Goal: Navigation & Orientation: Find specific page/section

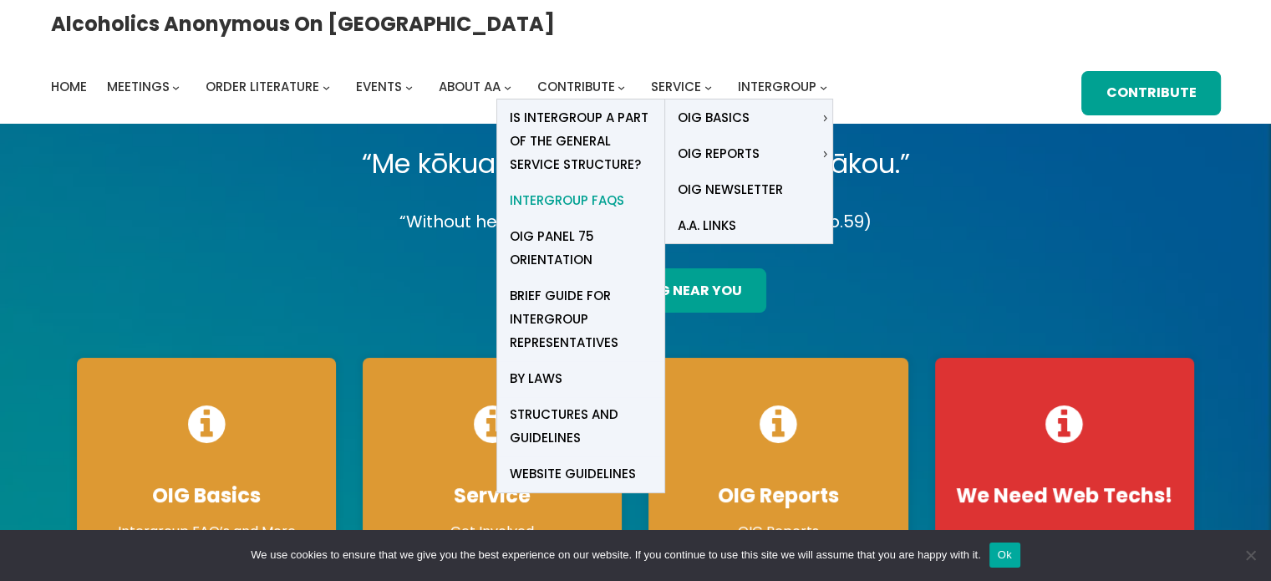
click at [624, 189] on span "Intergroup FAQs" at bounding box center [567, 200] width 114 height 23
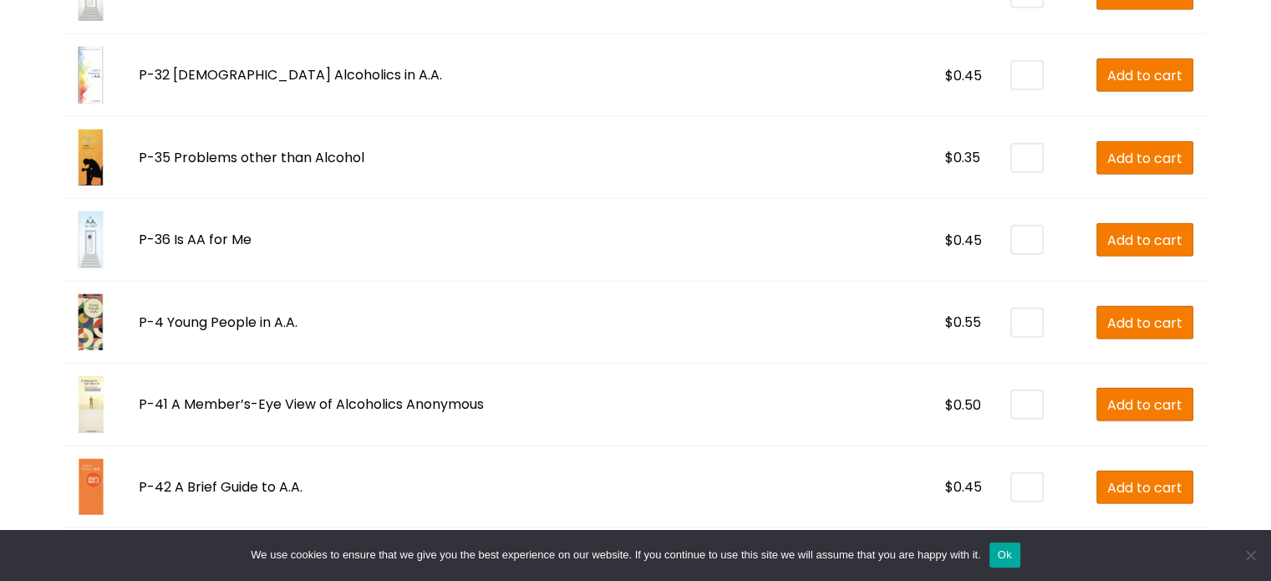
scroll to position [4307, 0]
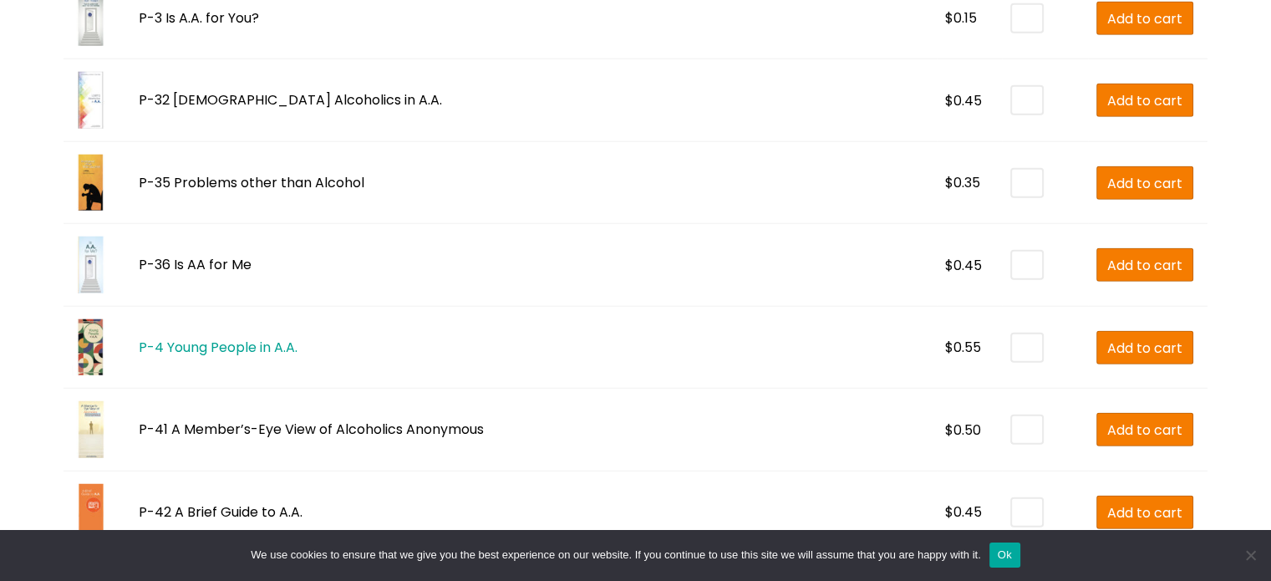
click at [201, 342] on link "P-4 Young People in A.A." at bounding box center [218, 347] width 159 height 19
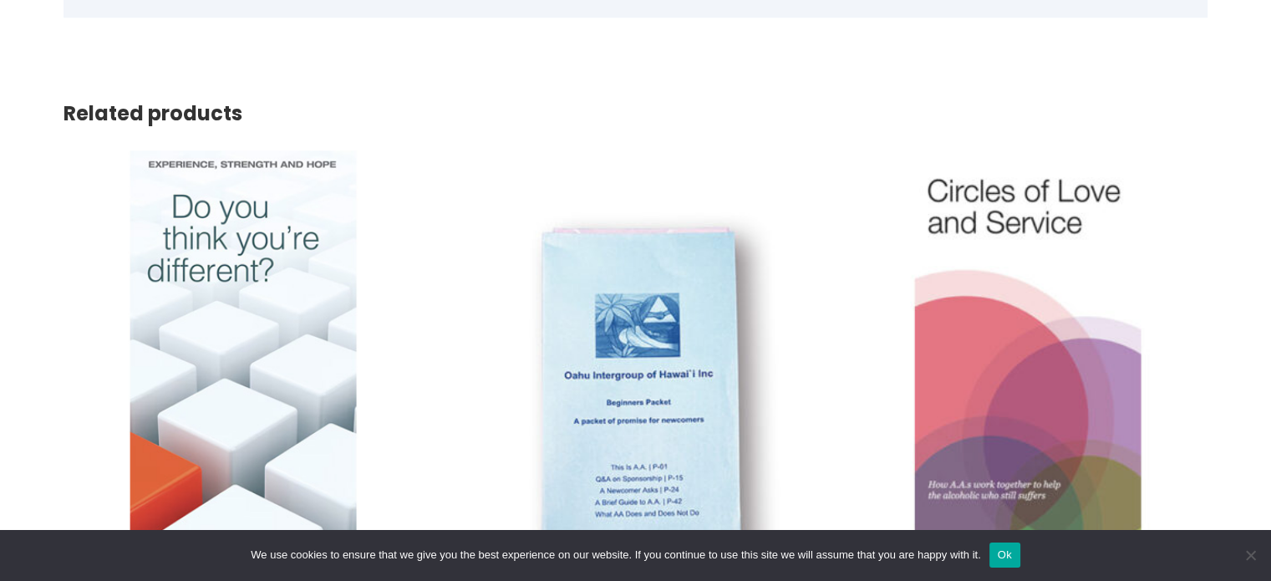
scroll to position [1658, 0]
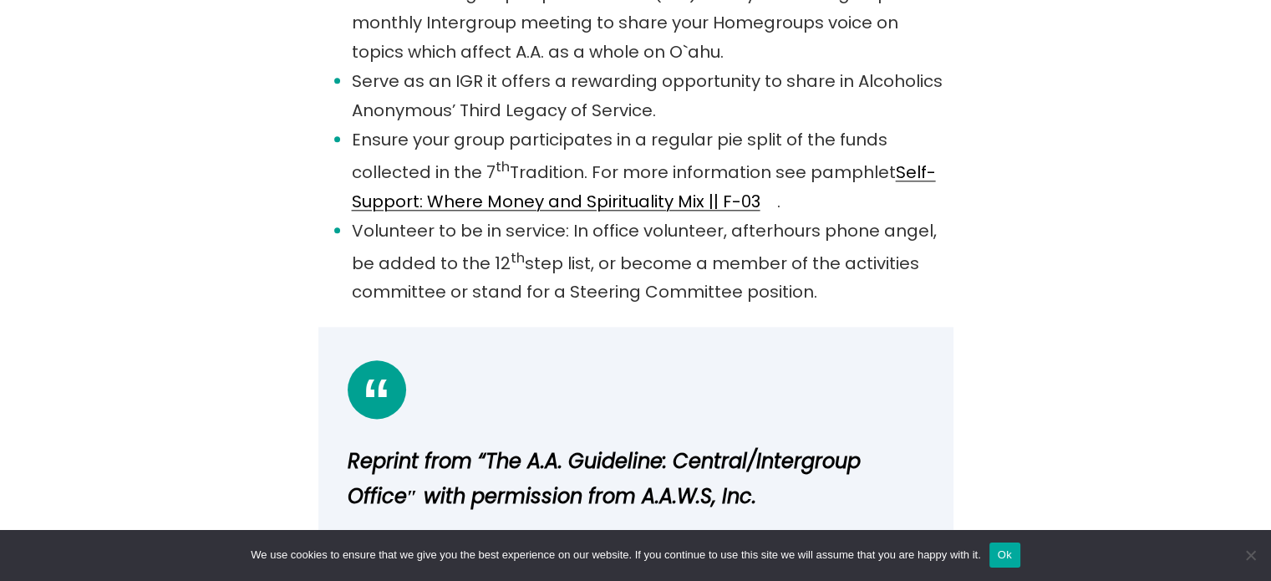
scroll to position [1979, 0]
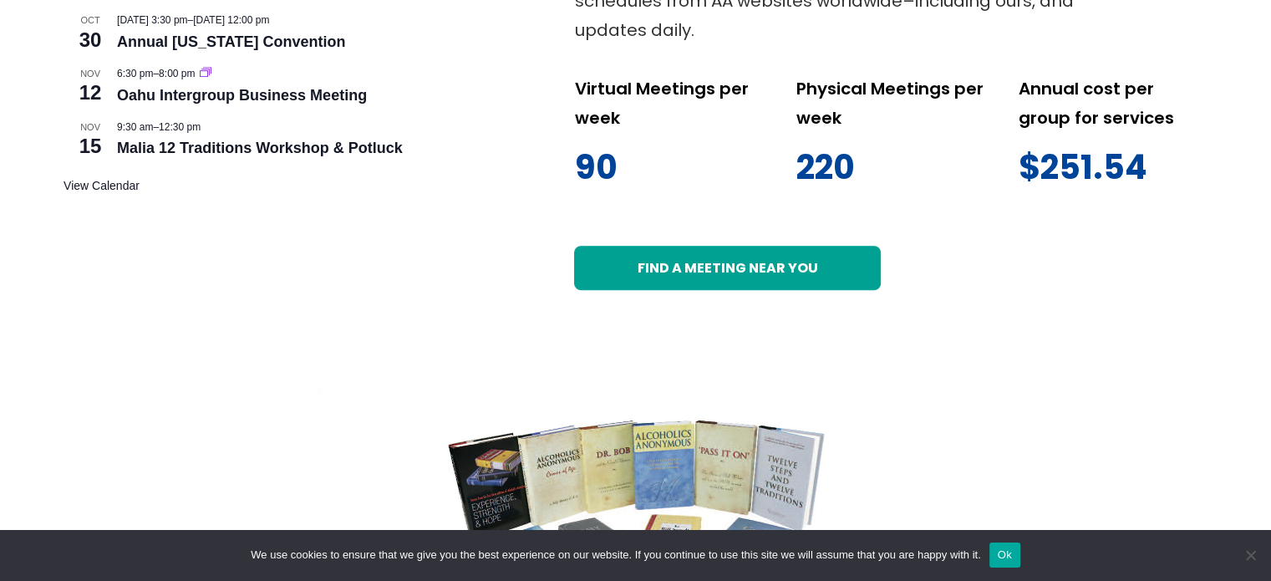
scroll to position [1089, 0]
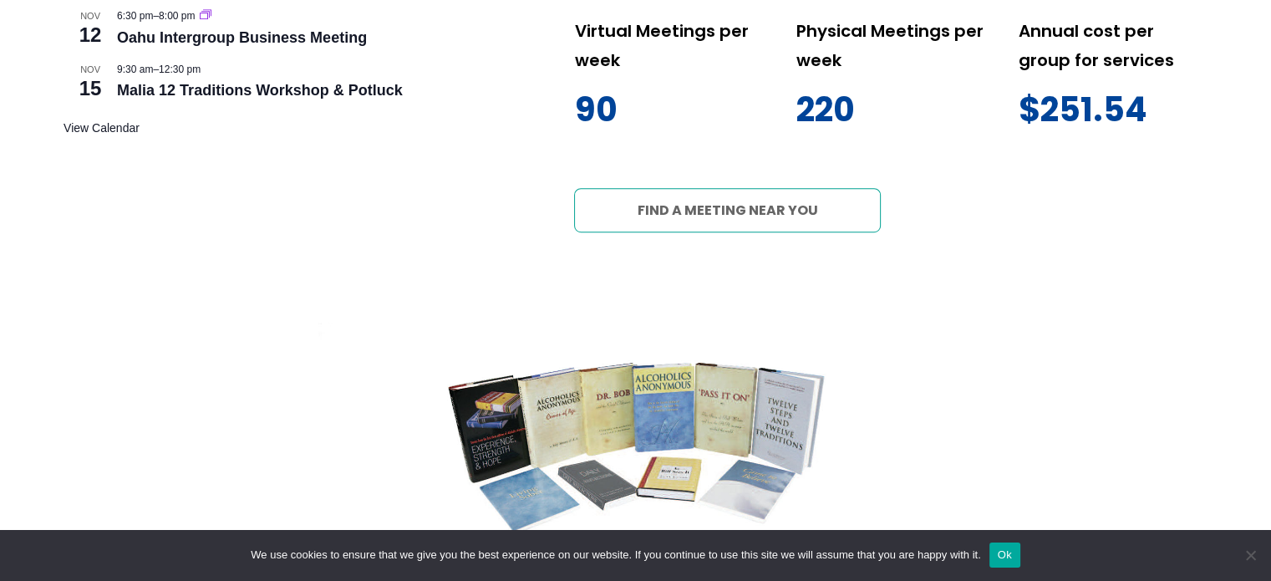
click at [686, 211] on link "Find a meeting near you" at bounding box center [727, 210] width 307 height 44
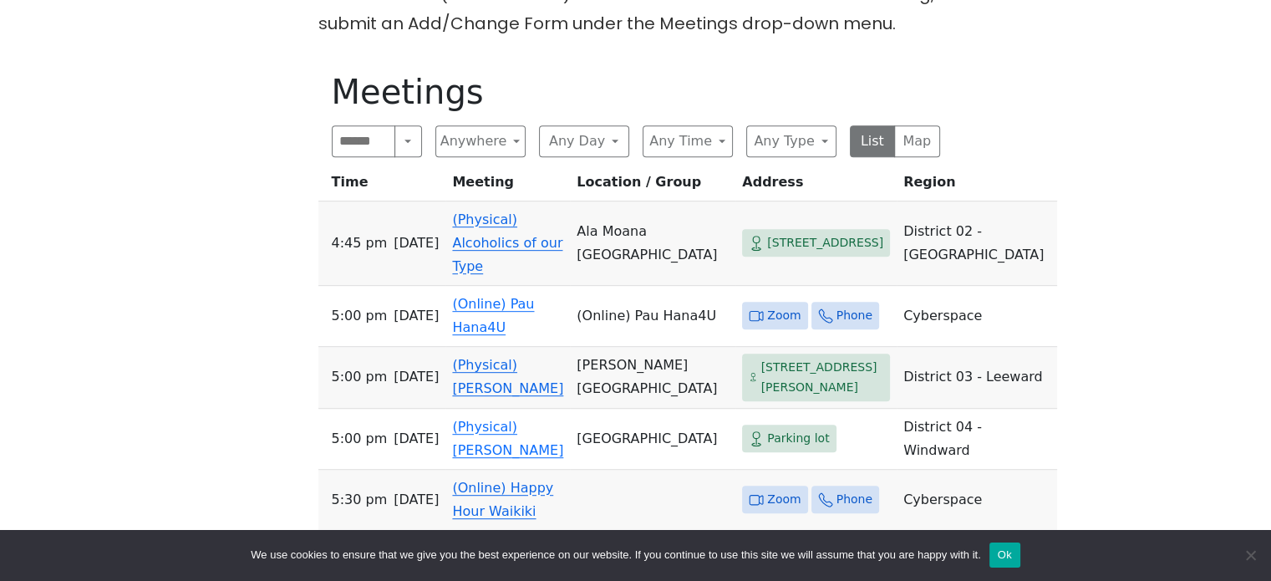
scroll to position [759, 0]
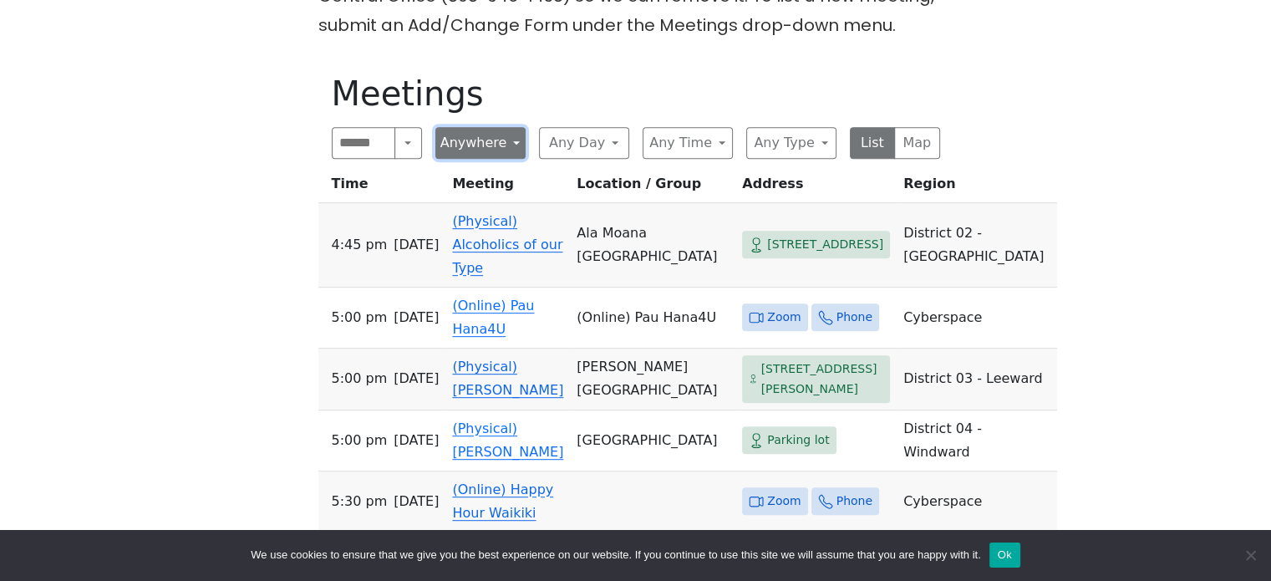
click at [491, 127] on button "Anywhere" at bounding box center [480, 143] width 90 height 32
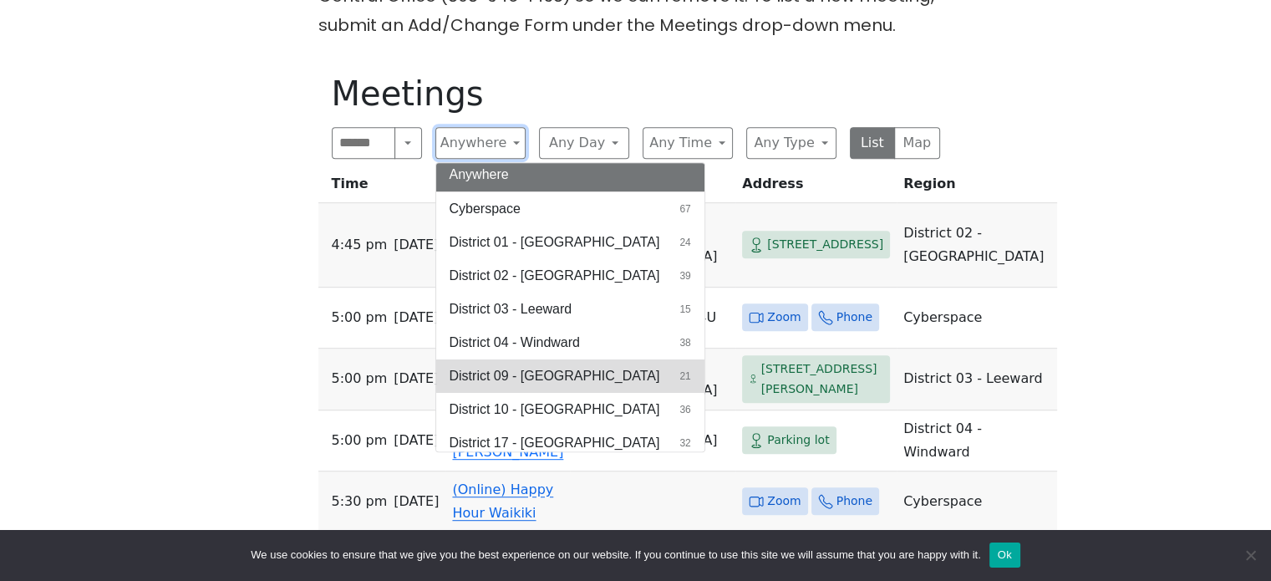
scroll to position [2, 0]
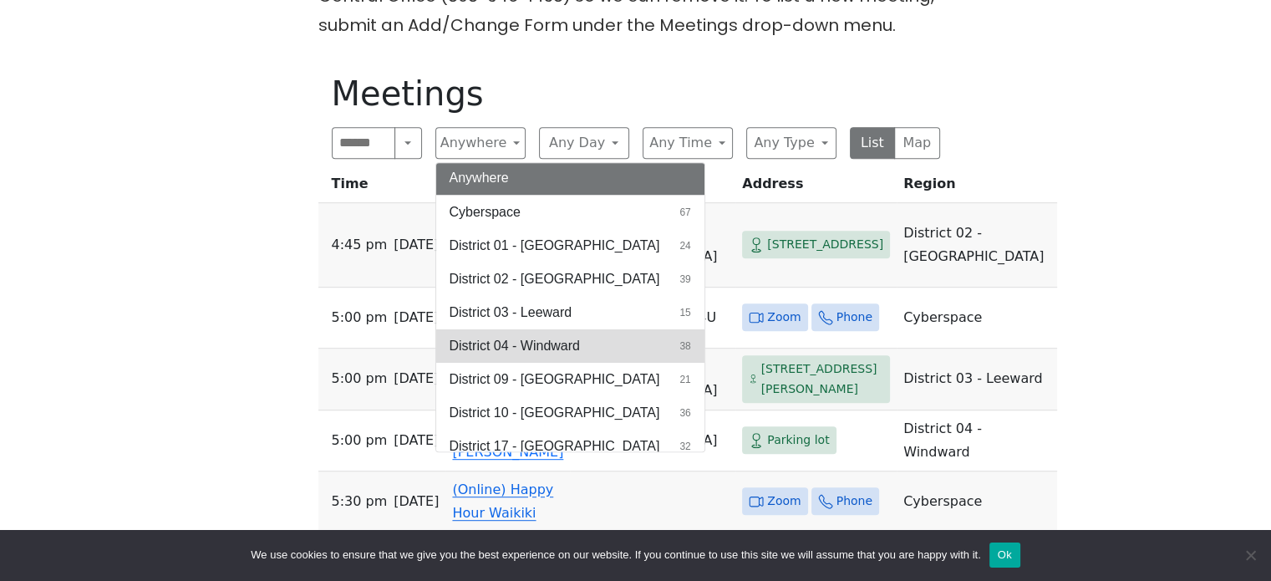
click at [533, 336] on span "District 04 - Windward" at bounding box center [515, 346] width 130 height 20
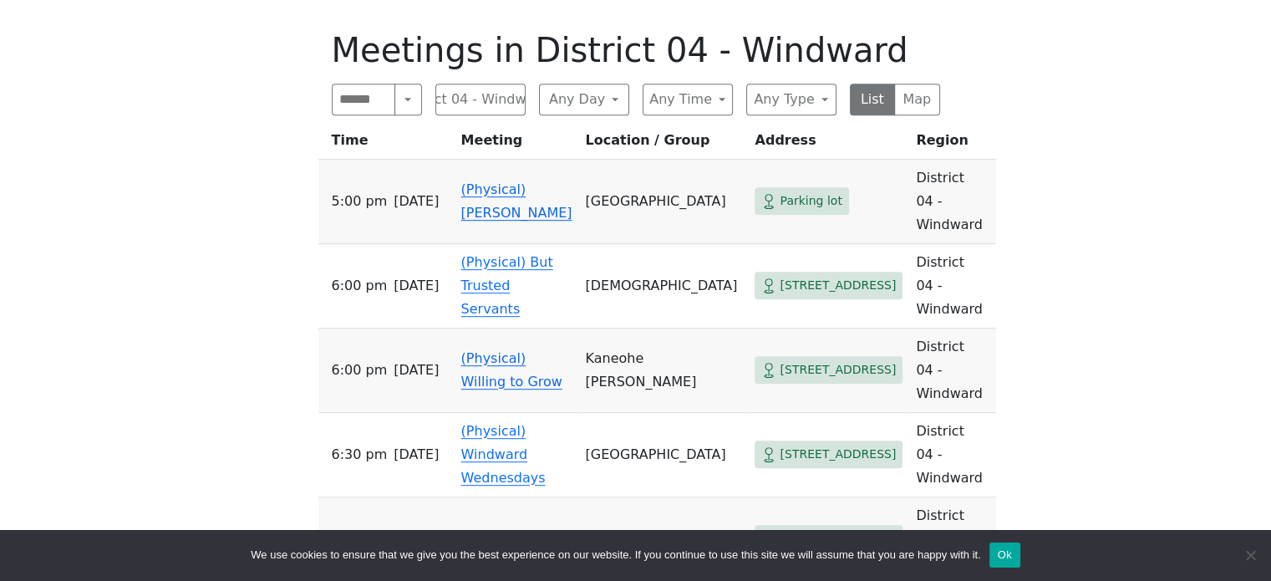
scroll to position [801, 0]
click at [495, 424] on link "(Physical) Windward Wednesdays" at bounding box center [503, 455] width 84 height 63
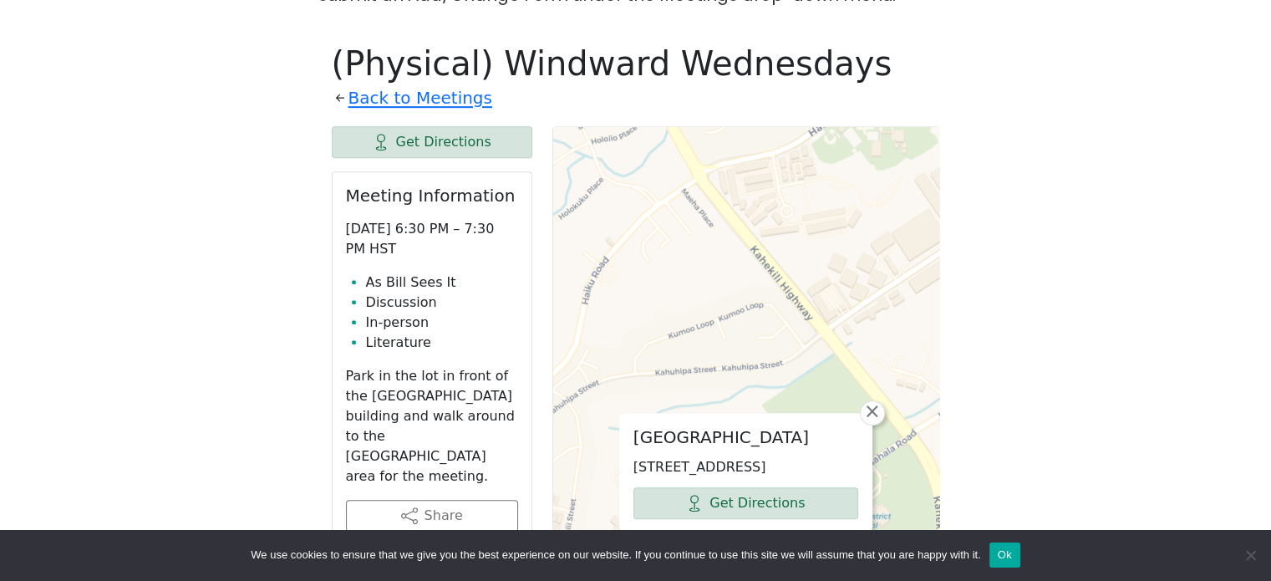
scroll to position [801, 0]
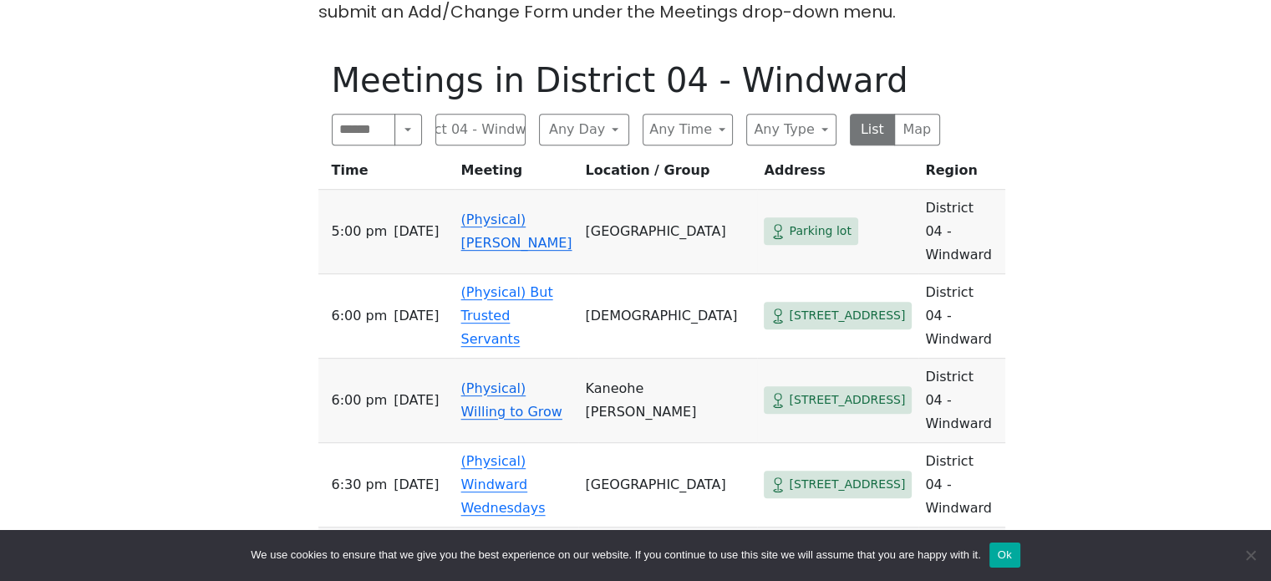
scroll to position [787, 0]
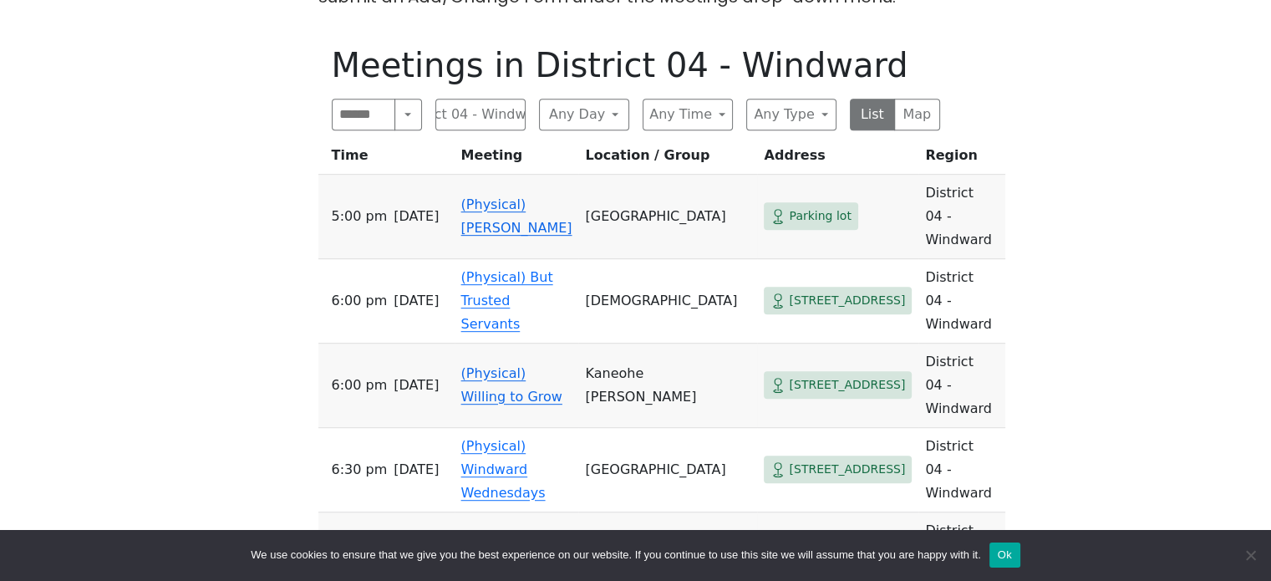
click at [481, 365] on link "(Physical) Willing to Grow" at bounding box center [511, 384] width 101 height 39
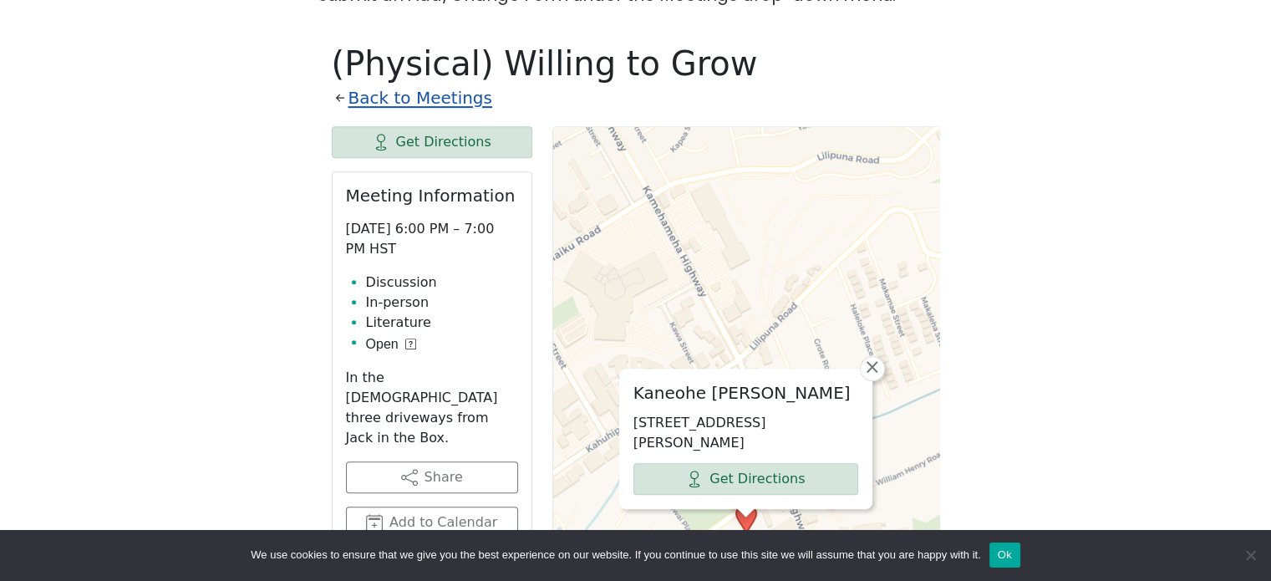
click at [386, 84] on link "Back to Meetings" at bounding box center [420, 98] width 144 height 29
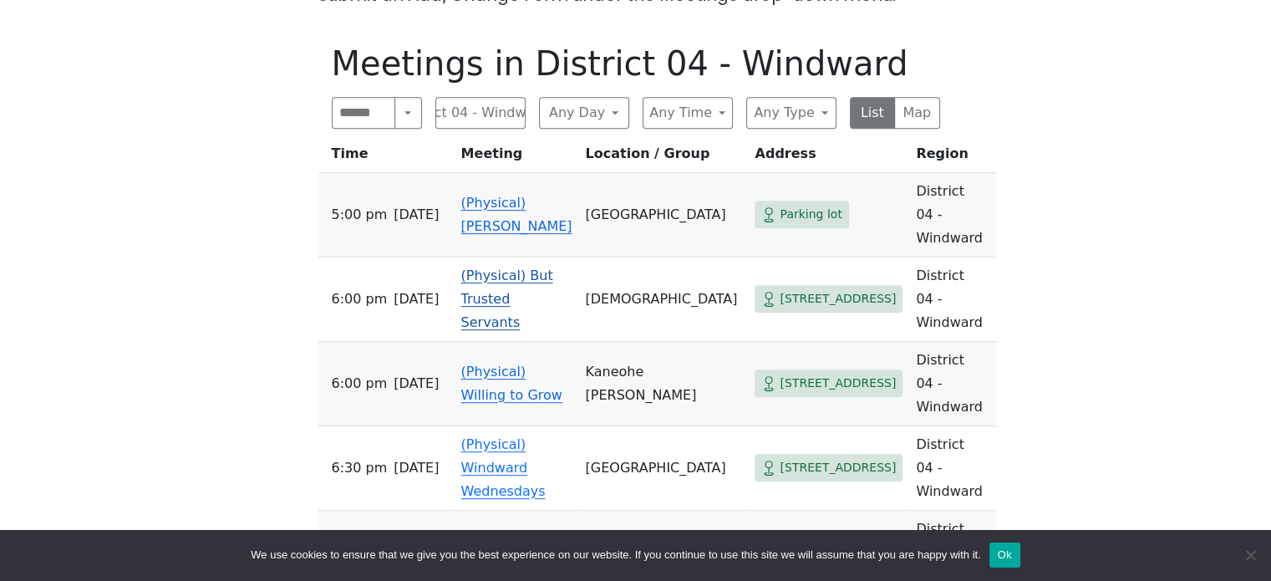
click at [507, 257] on td "(Physical) But Trusted Servants" at bounding box center [517, 299] width 125 height 84
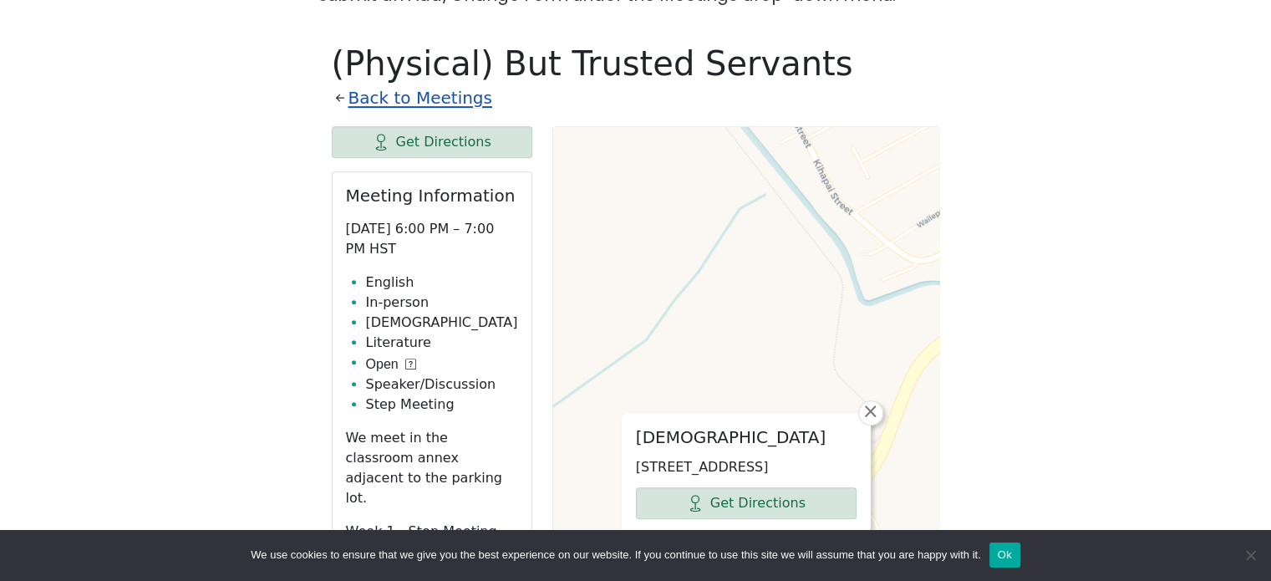
click at [445, 84] on link "Back to Meetings" at bounding box center [420, 98] width 144 height 29
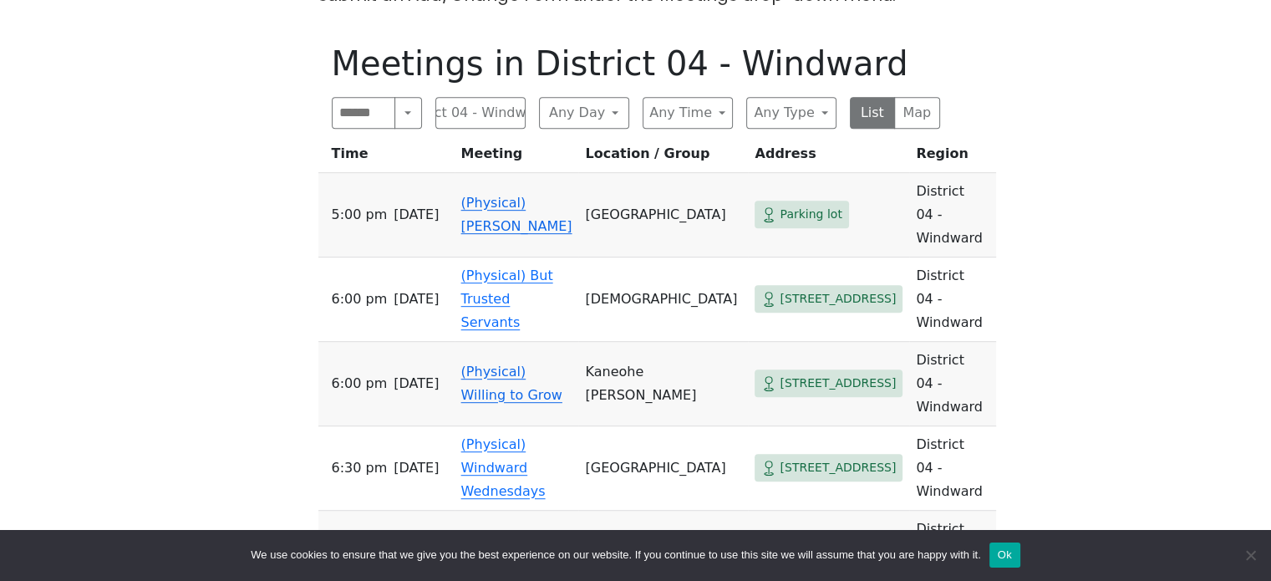
click at [517, 195] on link "(Physical) Pau Hana" at bounding box center [516, 214] width 111 height 39
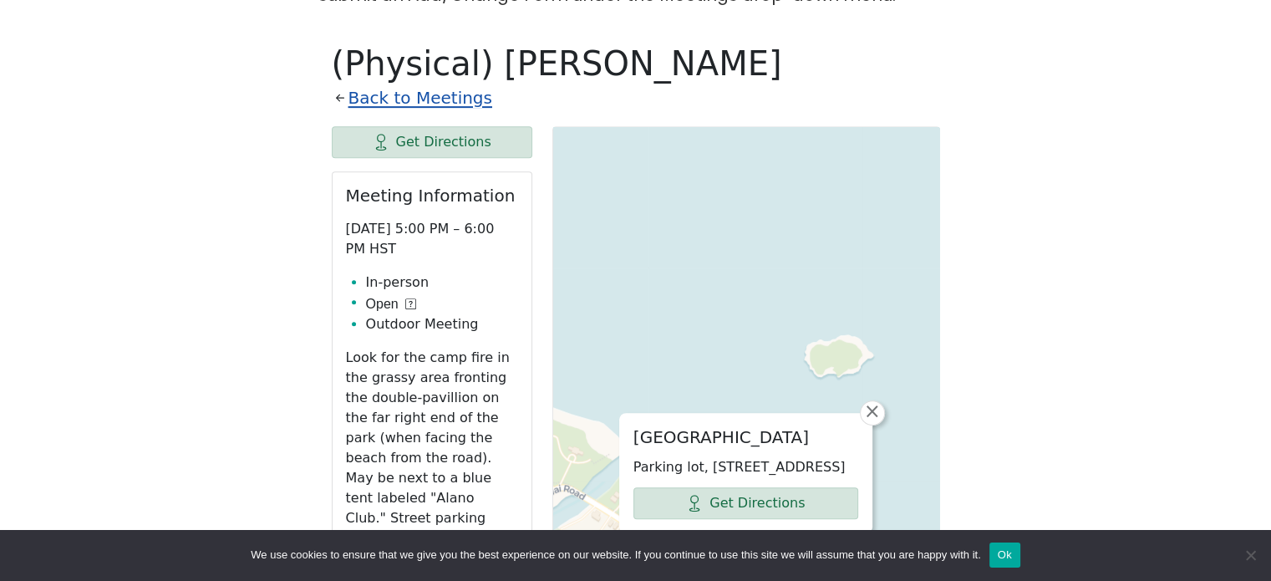
click at [438, 84] on link "Back to Meetings" at bounding box center [420, 98] width 144 height 29
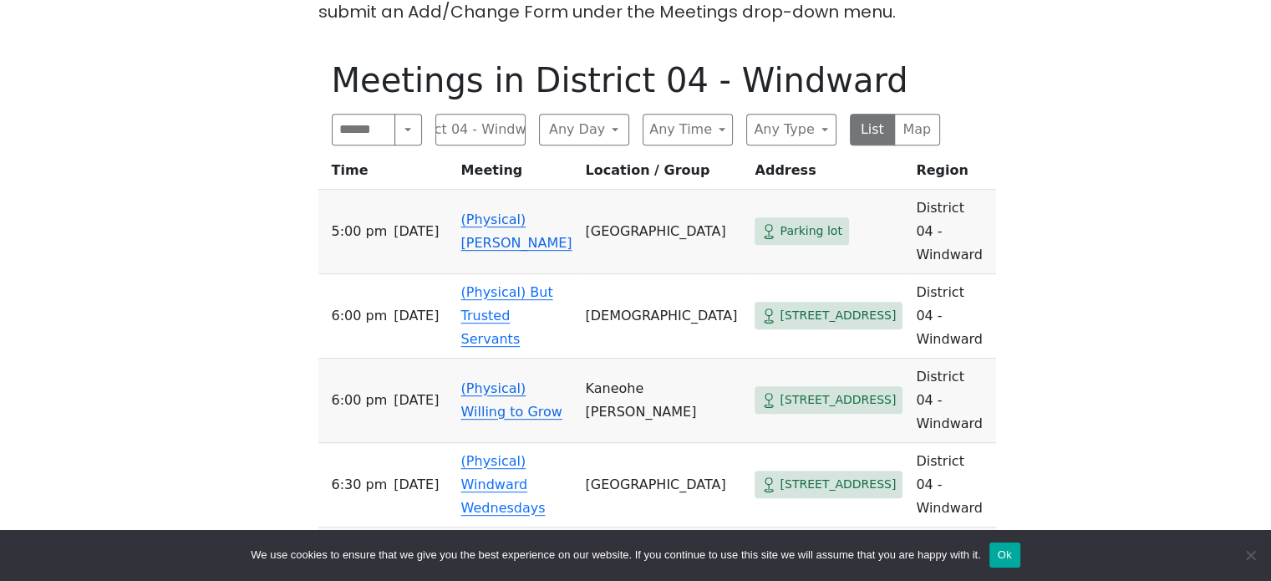
scroll to position [755, 0]
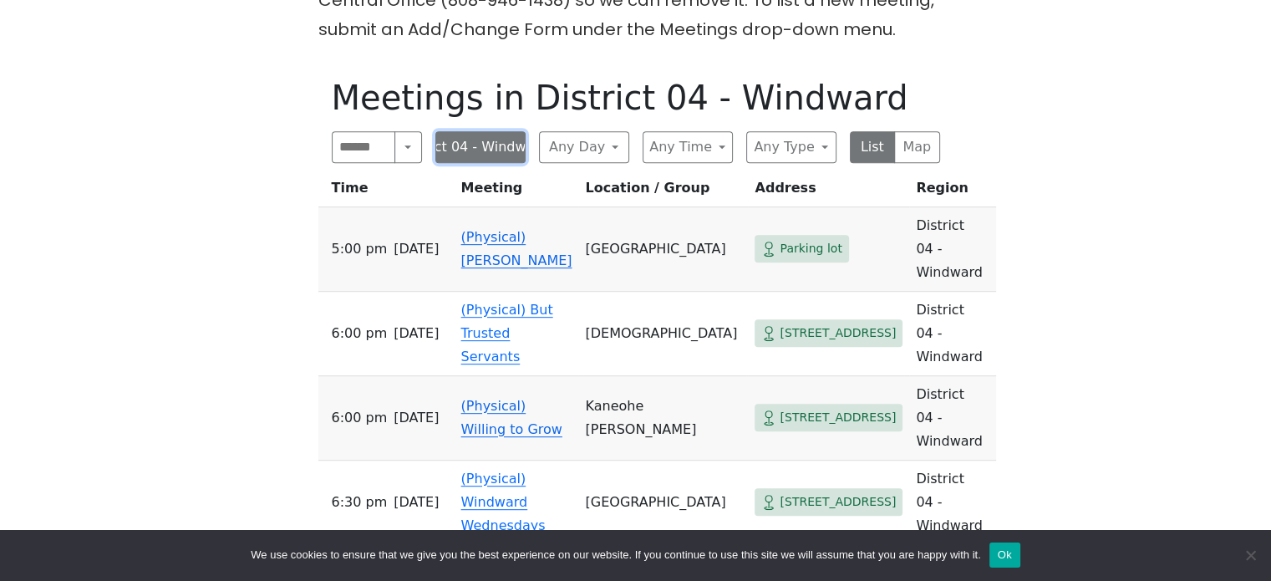
click at [473, 131] on button "District 04 - Windward" at bounding box center [480, 147] width 90 height 32
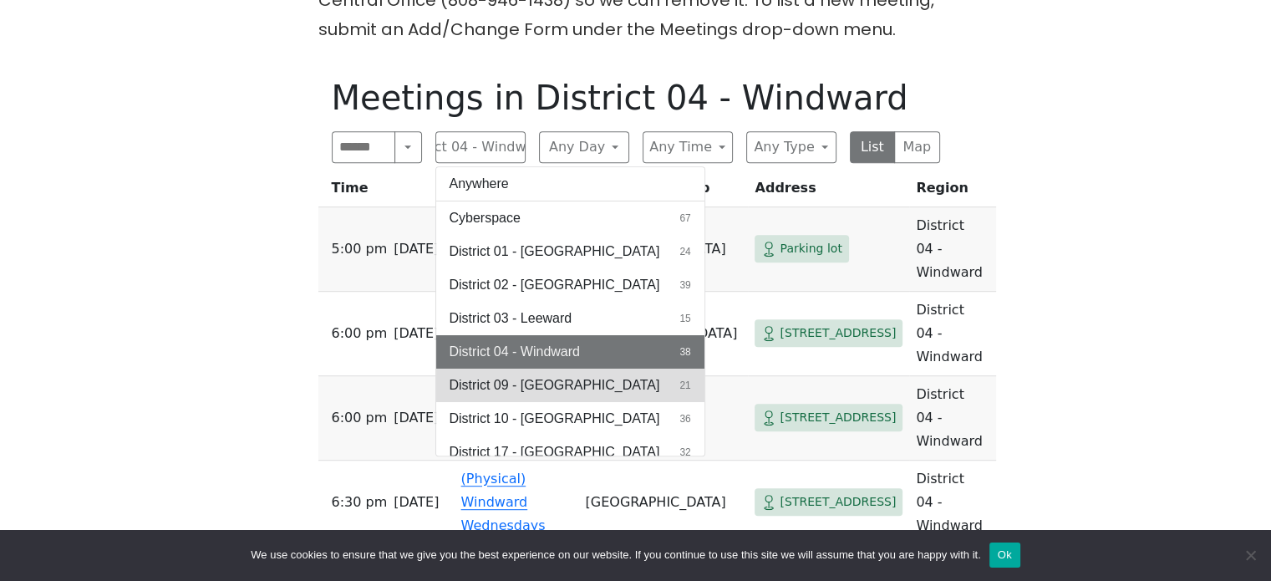
click at [560, 375] on span "District 09 - Central North Shore" at bounding box center [555, 385] width 211 height 20
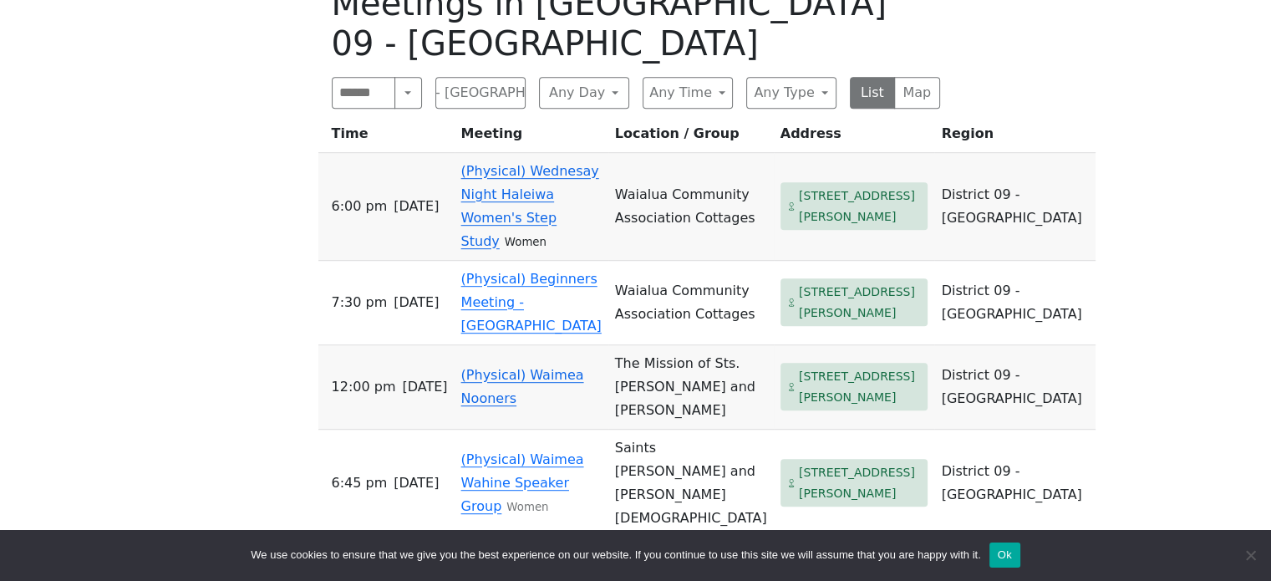
scroll to position [850, 0]
click at [492, 291] on link "(Physical) Beginners Meeting - Haleiwa" at bounding box center [531, 301] width 140 height 63
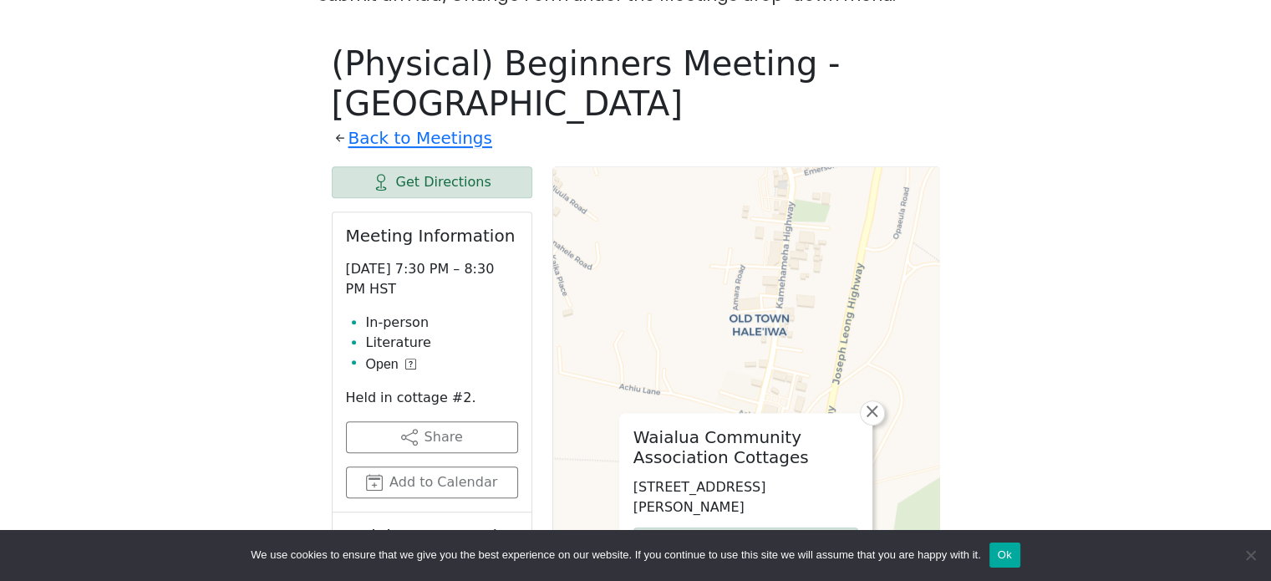
click at [409, 361] on icon at bounding box center [410, 364] width 3 height 6
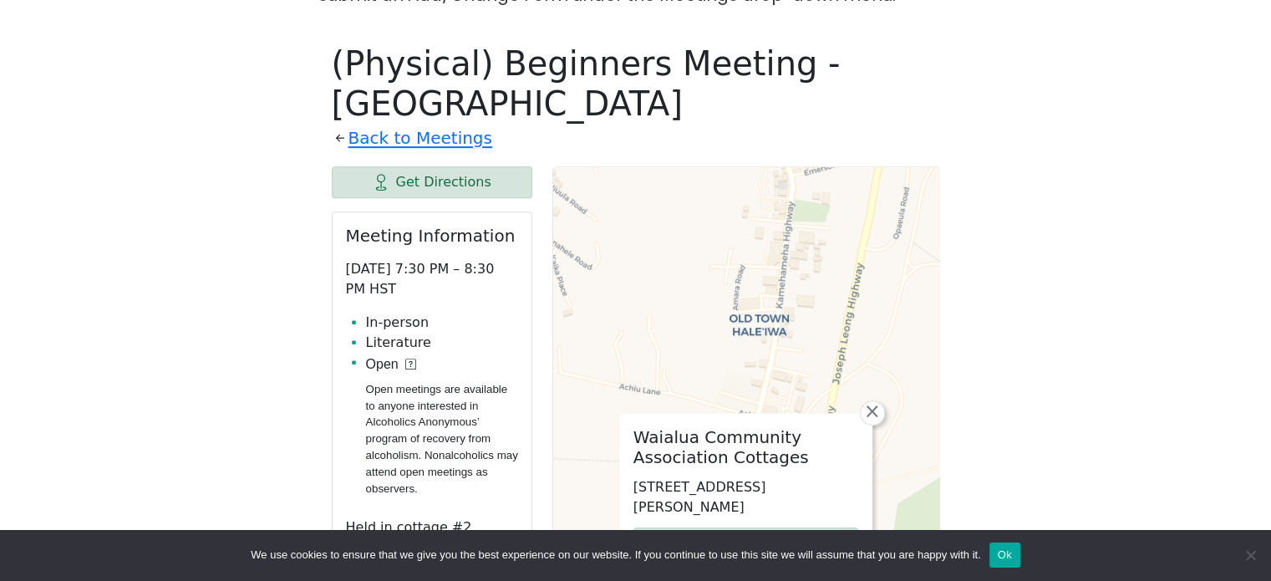
click at [411, 358] on icon at bounding box center [410, 363] width 11 height 11
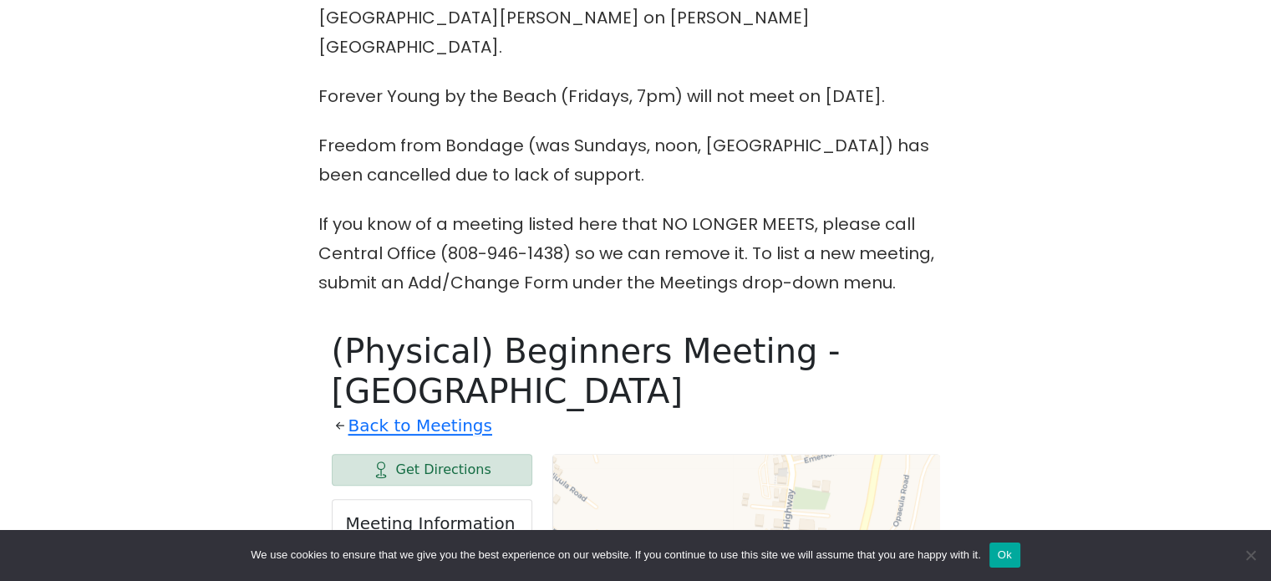
scroll to position [515, 0]
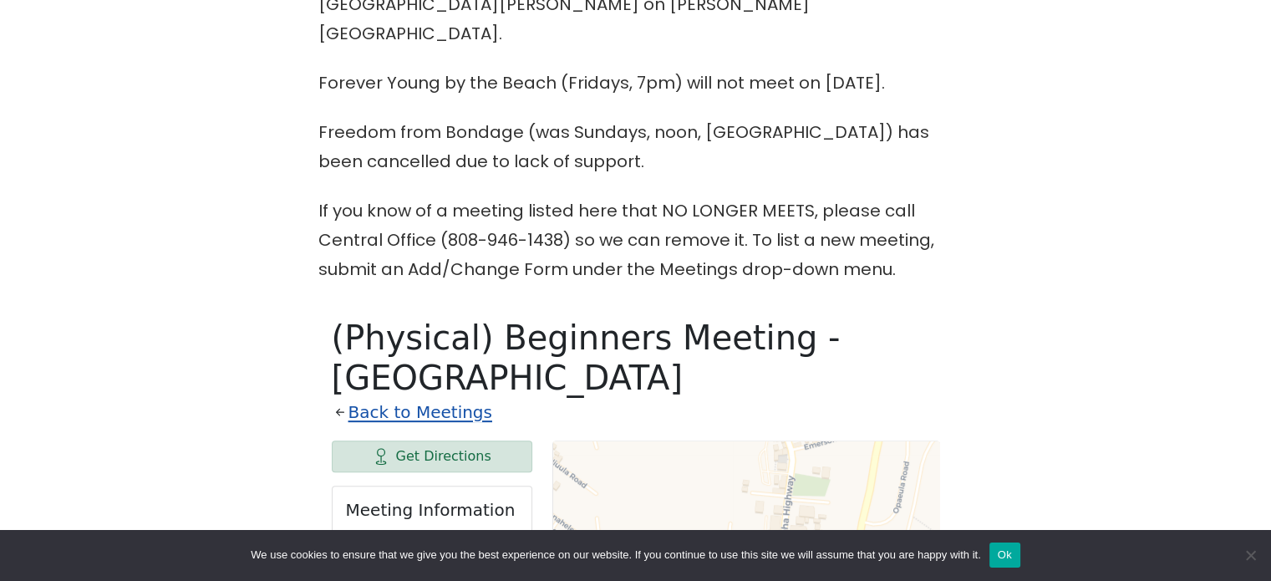
click at [386, 398] on link "Back to Meetings" at bounding box center [420, 412] width 144 height 29
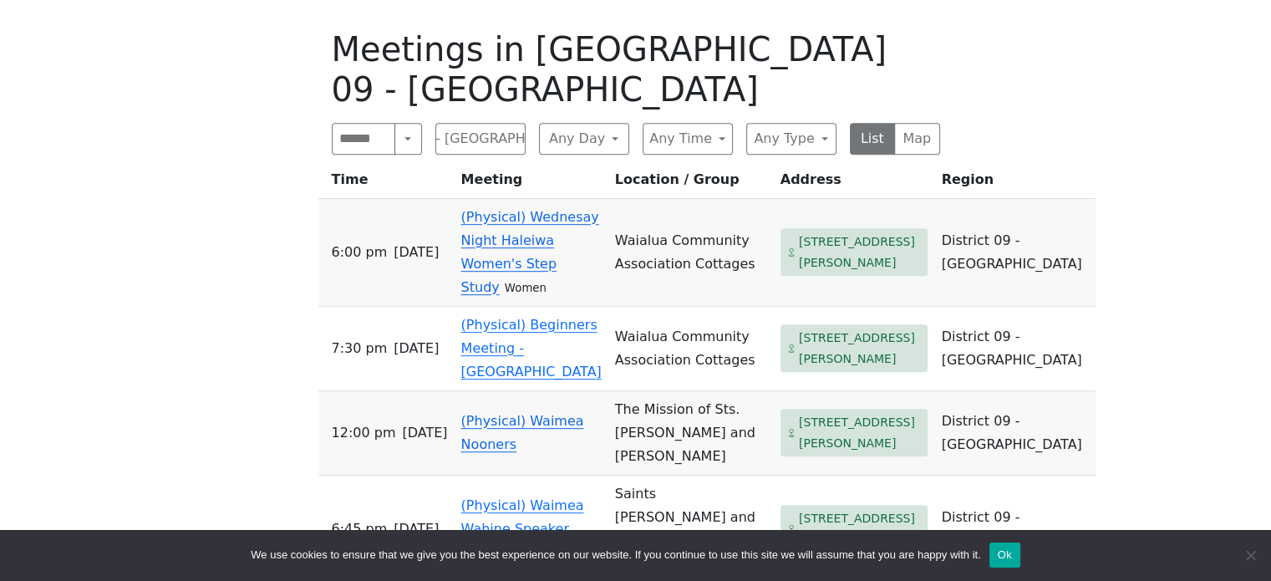
scroll to position [752, 0]
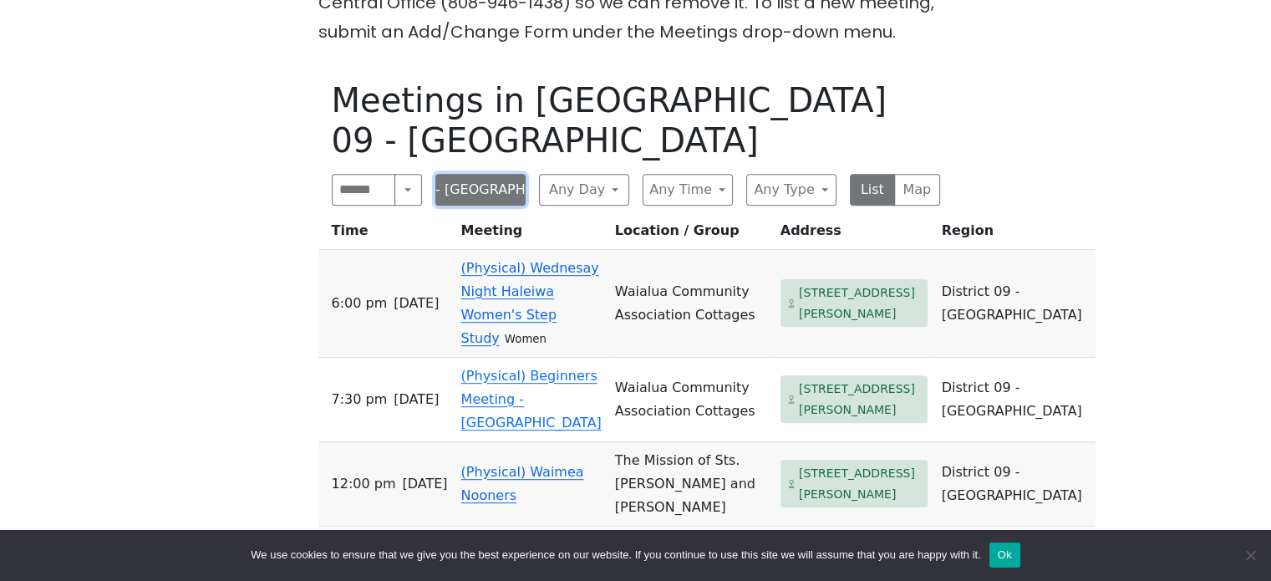
click at [470, 174] on button "District 09 - Central North Shore" at bounding box center [480, 190] width 90 height 32
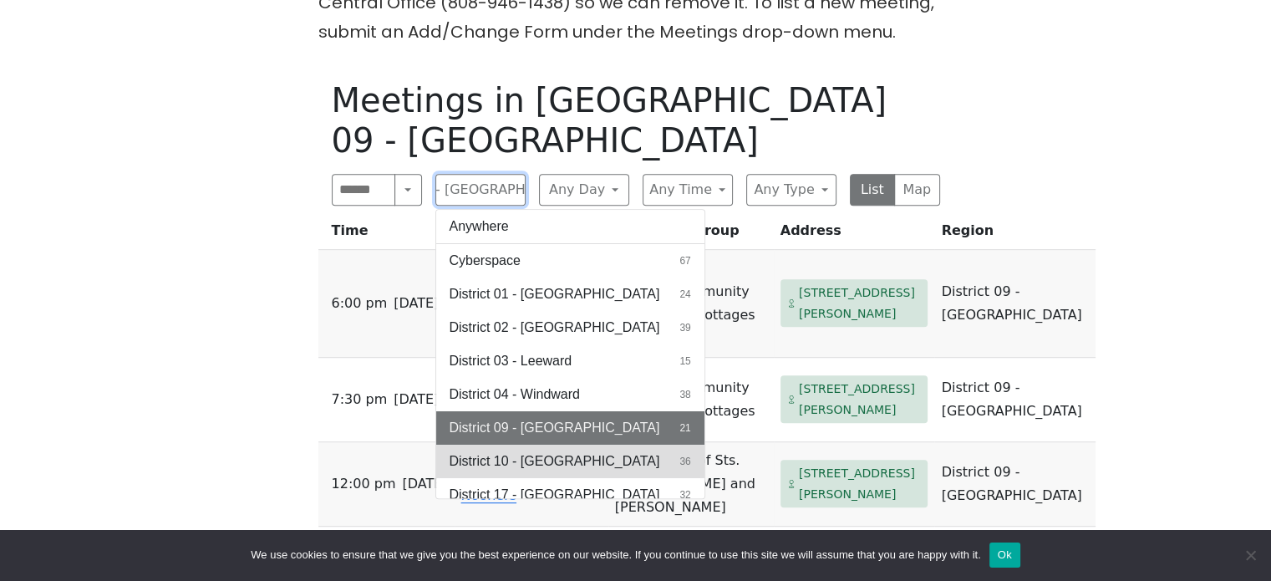
scroll to position [45, 0]
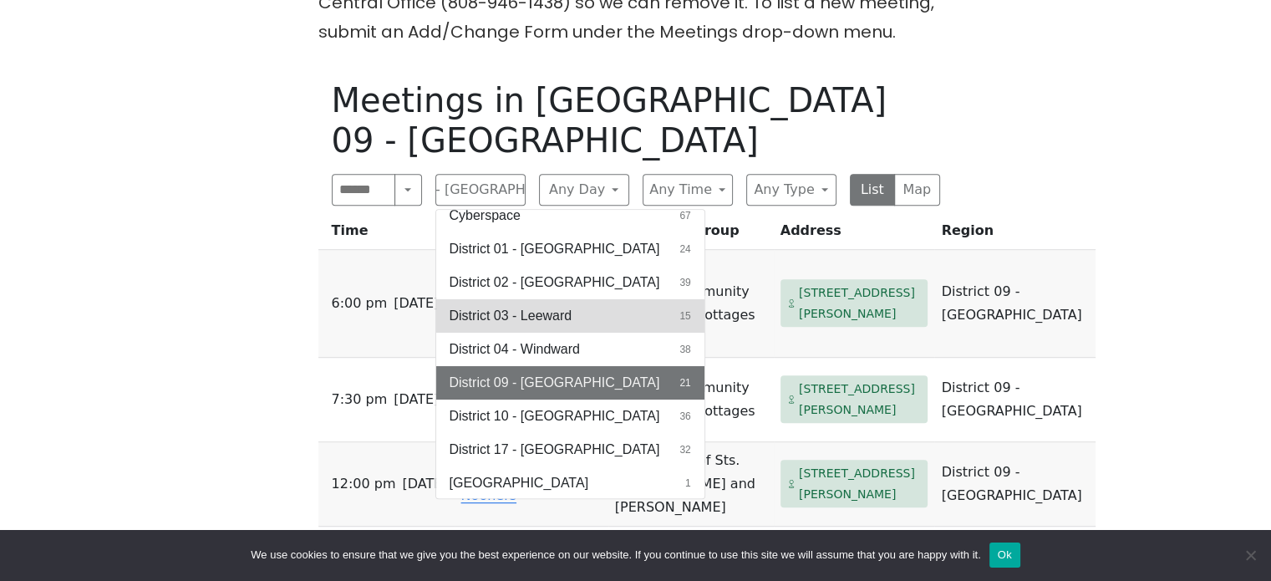
click at [588, 299] on button "District 03 - Leeward 15" at bounding box center [570, 315] width 268 height 33
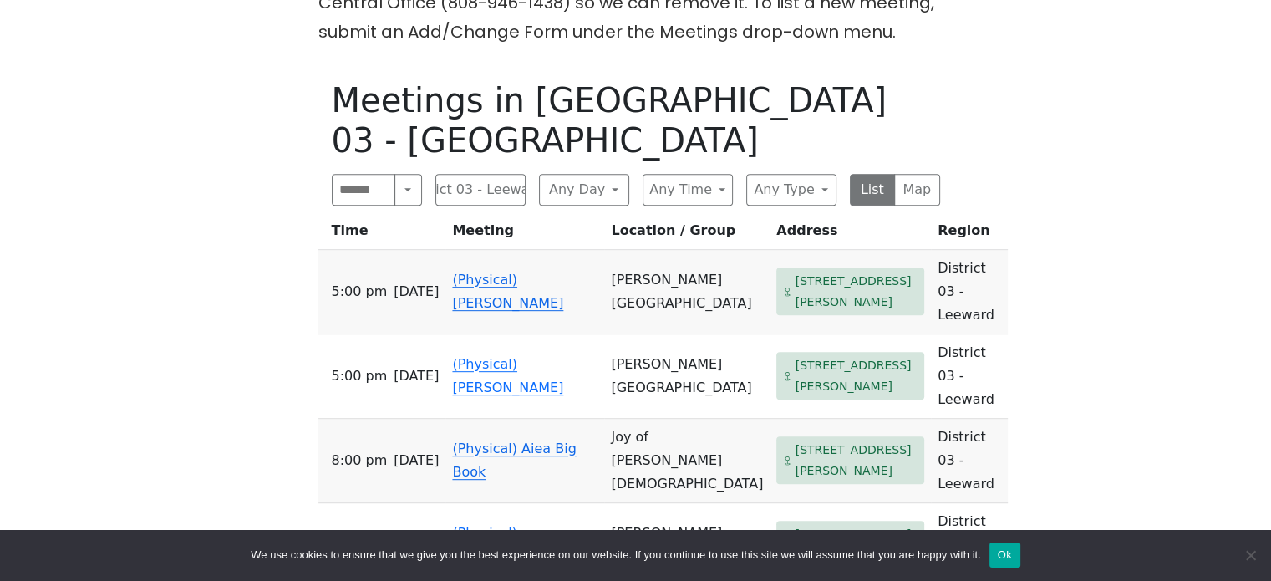
click at [487, 250] on td "(Physical) Ka Hui Moolelo" at bounding box center [524, 292] width 159 height 84
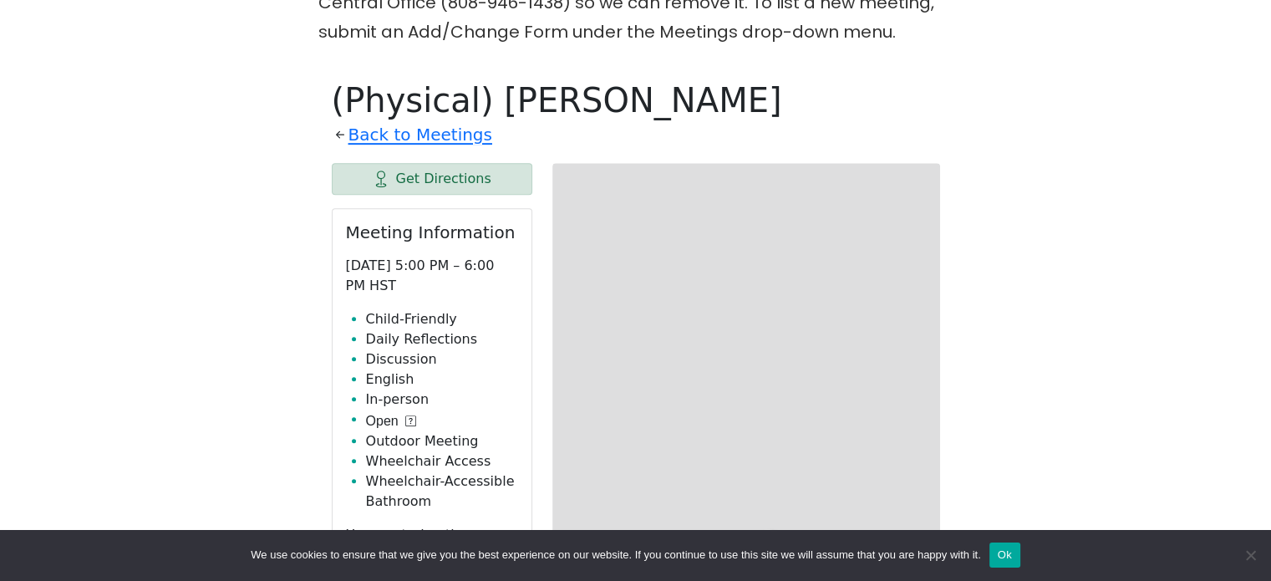
scroll to position [789, 0]
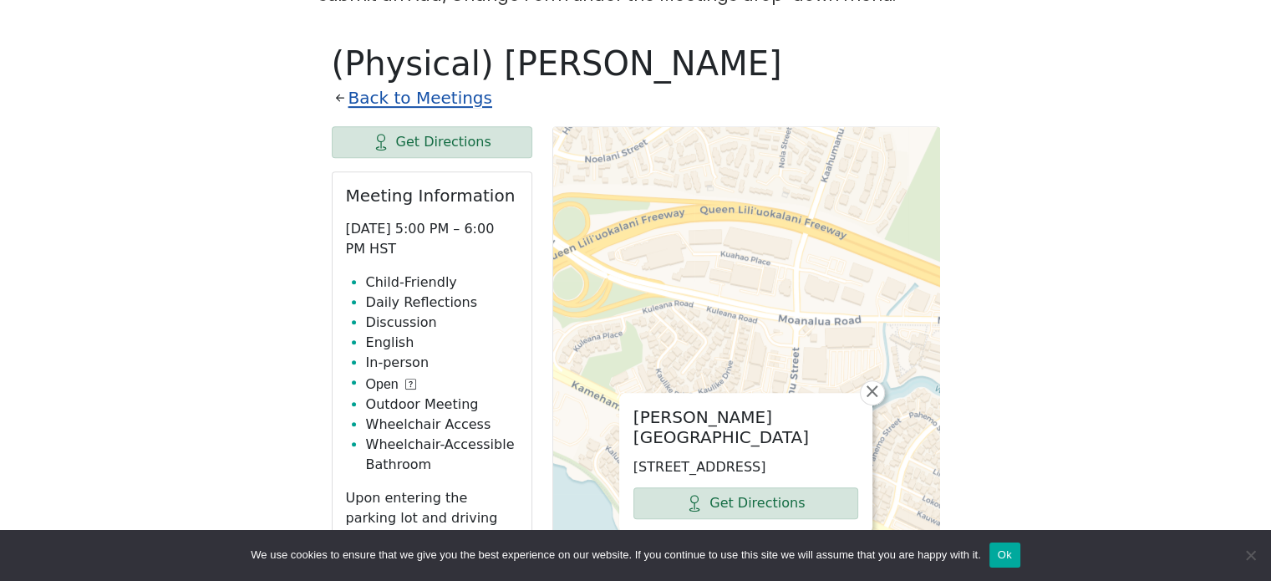
click at [414, 84] on link "Back to Meetings" at bounding box center [420, 98] width 144 height 29
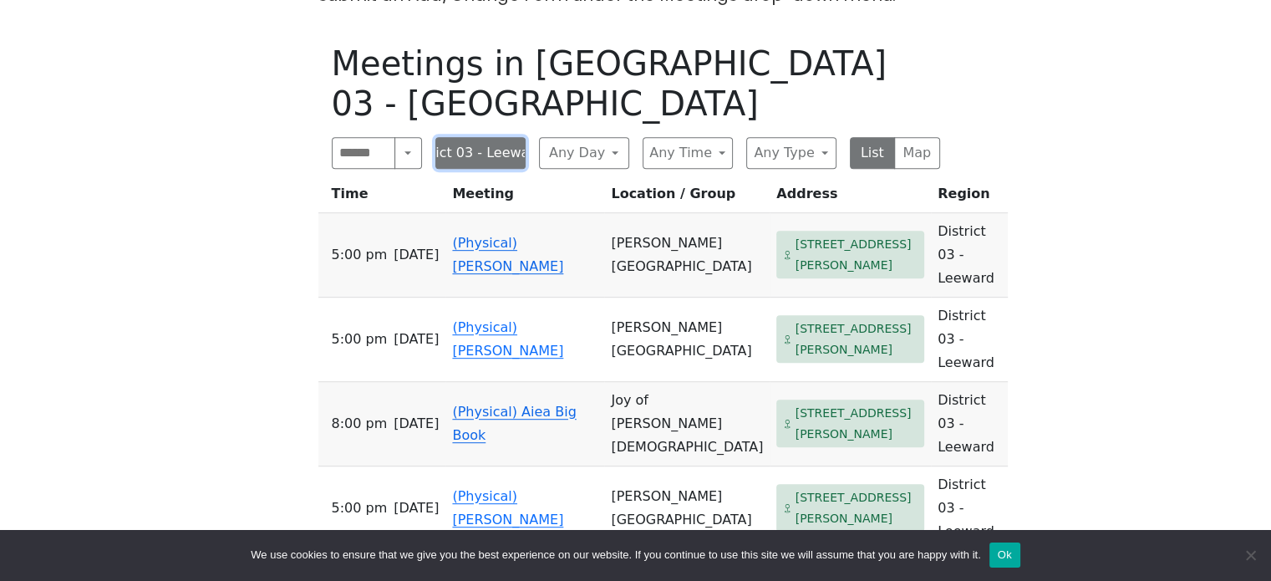
click at [482, 137] on button "District 03 - Leeward" at bounding box center [480, 153] width 90 height 32
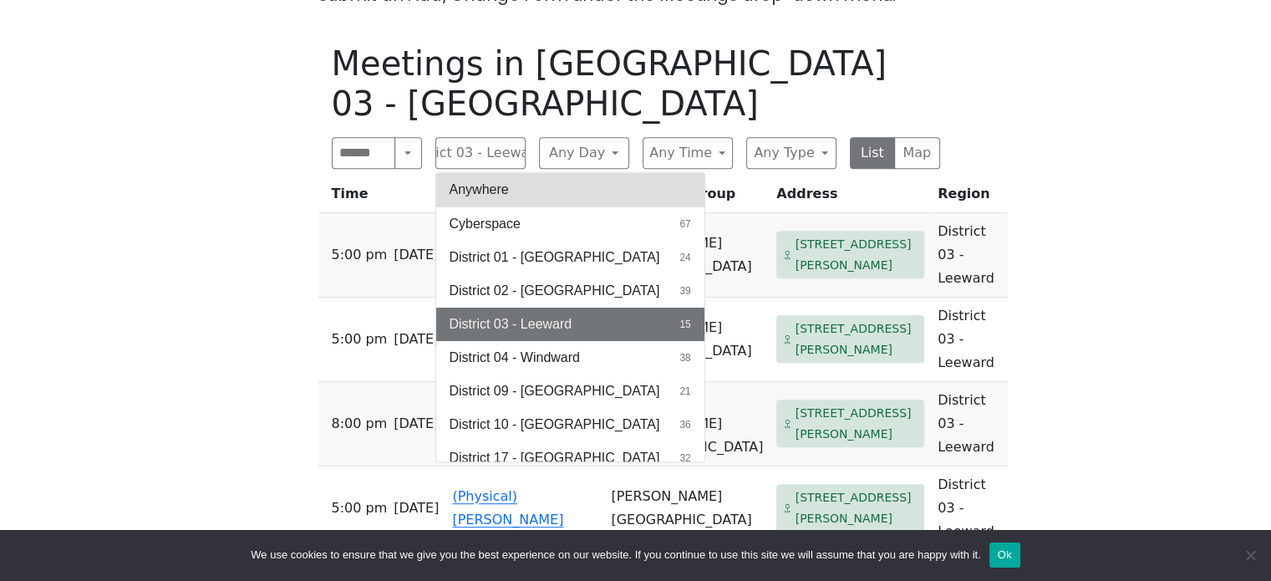
click at [545, 173] on button "Anywhere" at bounding box center [570, 189] width 268 height 33
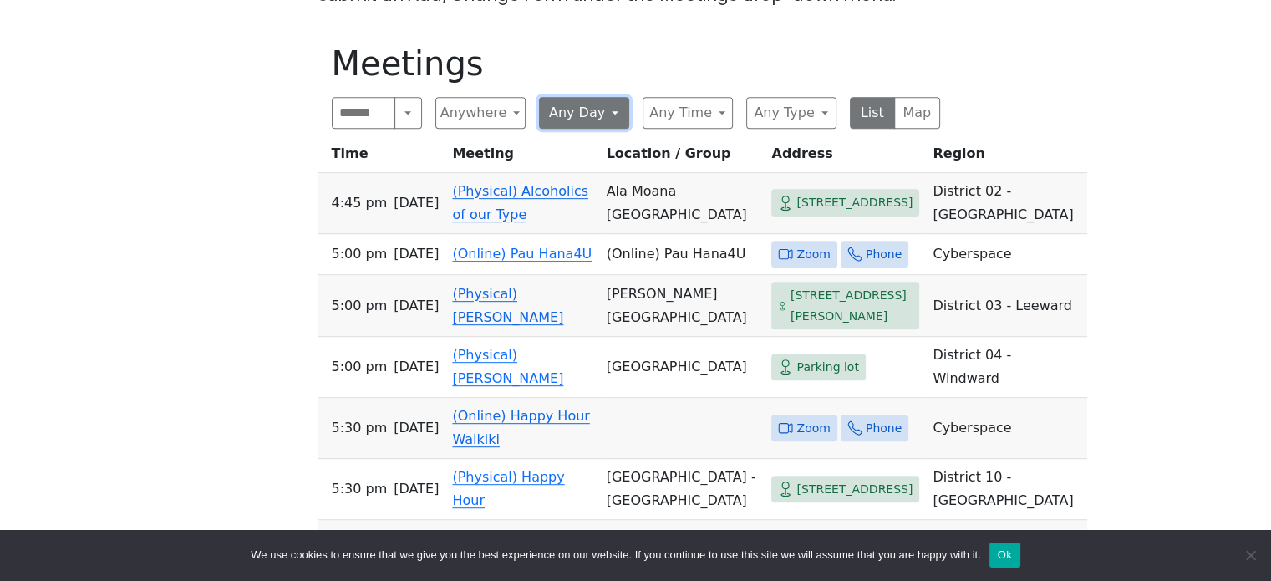
click at [602, 97] on button "Any Day" at bounding box center [584, 113] width 90 height 32
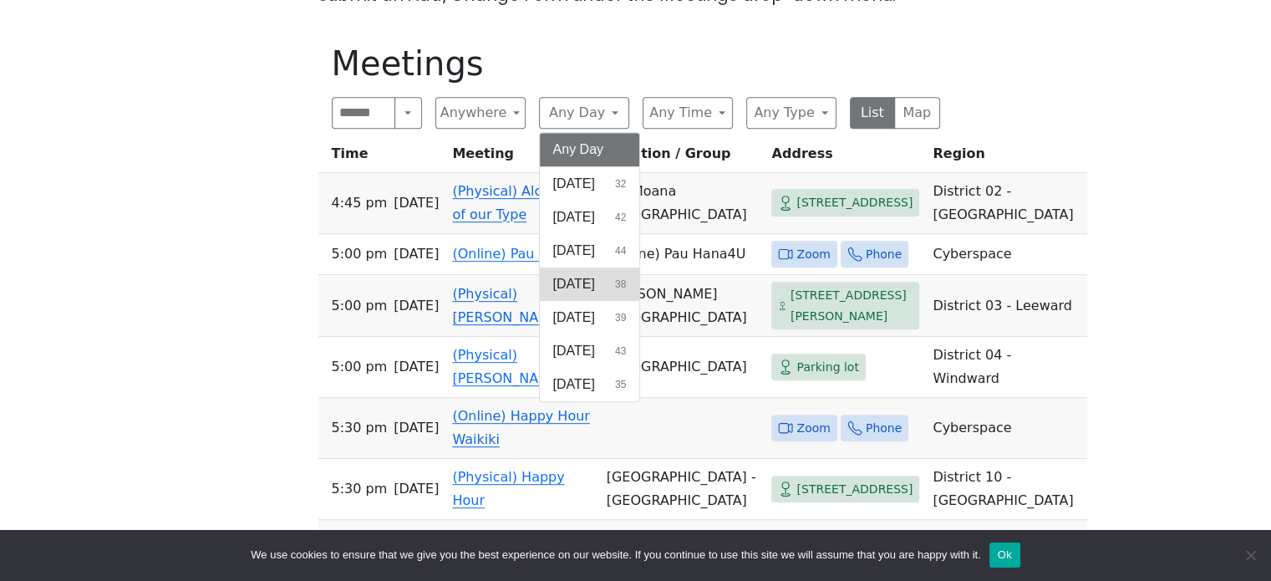
click at [595, 274] on span "Wednesday" at bounding box center [574, 284] width 42 height 20
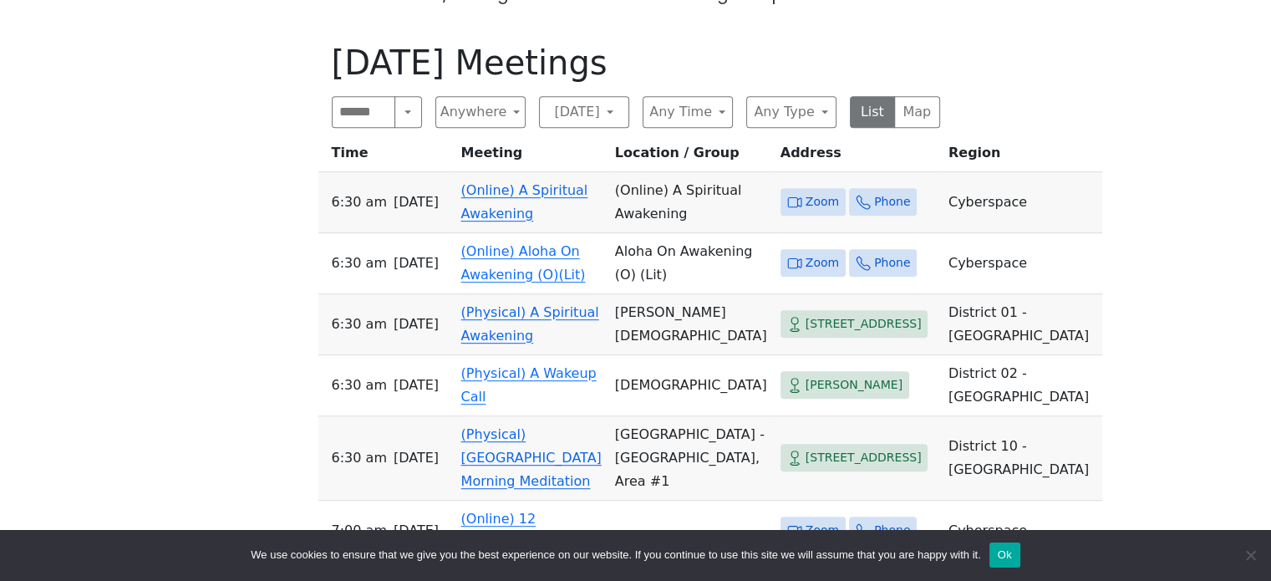
scroll to position [775, 0]
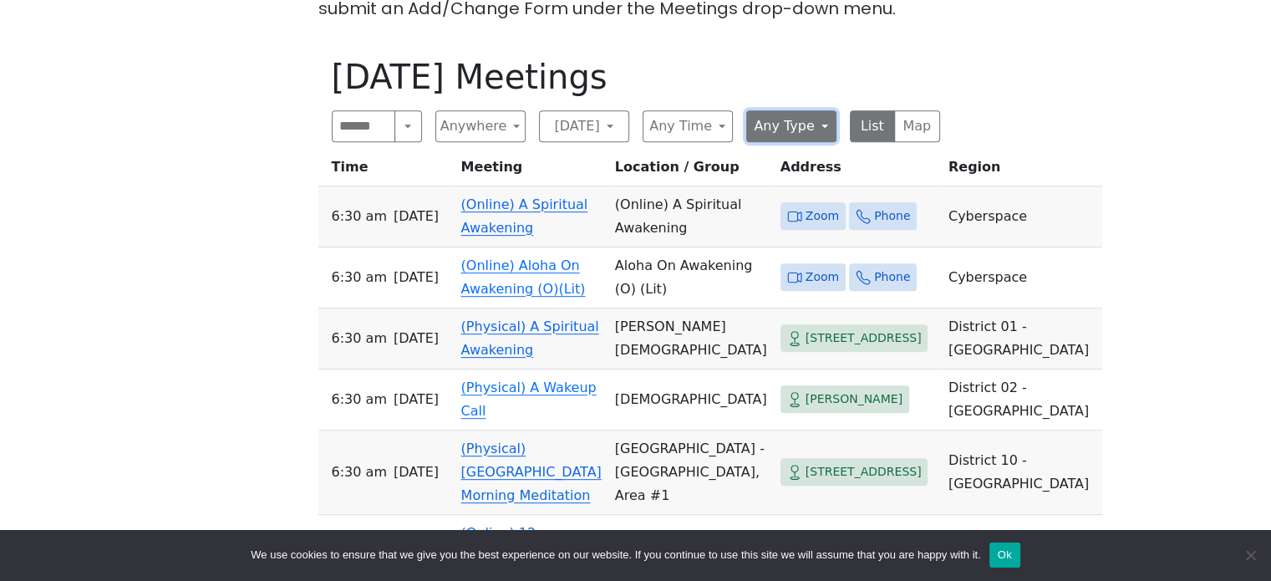
click at [789, 110] on button "Any Type" at bounding box center [791, 126] width 90 height 32
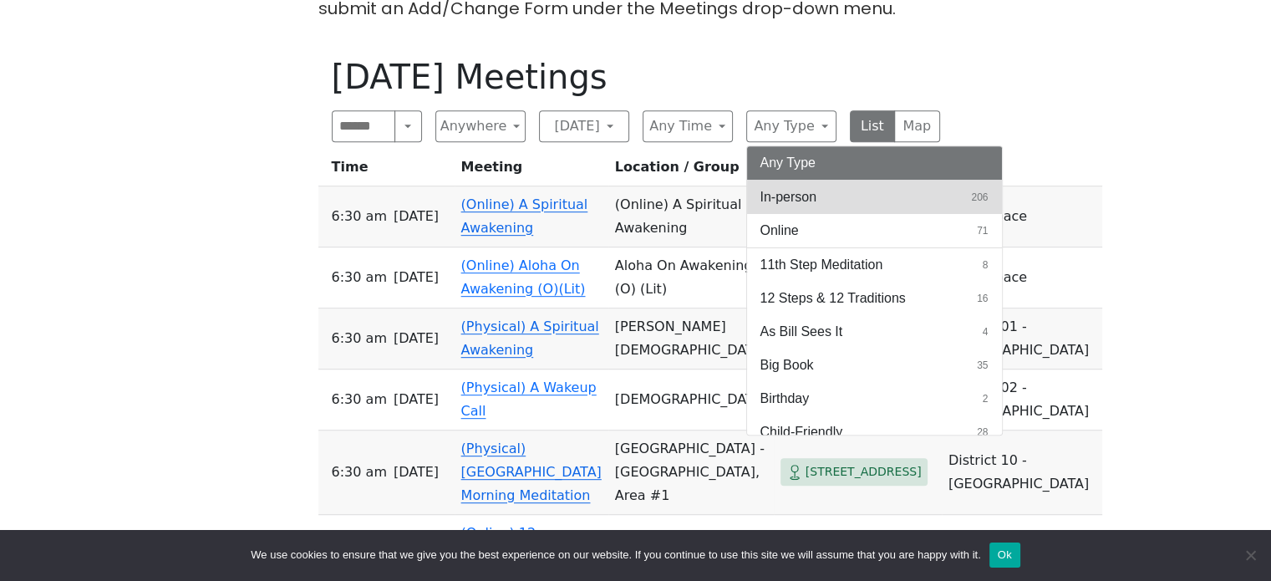
click at [801, 187] on span "In-person" at bounding box center [788, 197] width 57 height 20
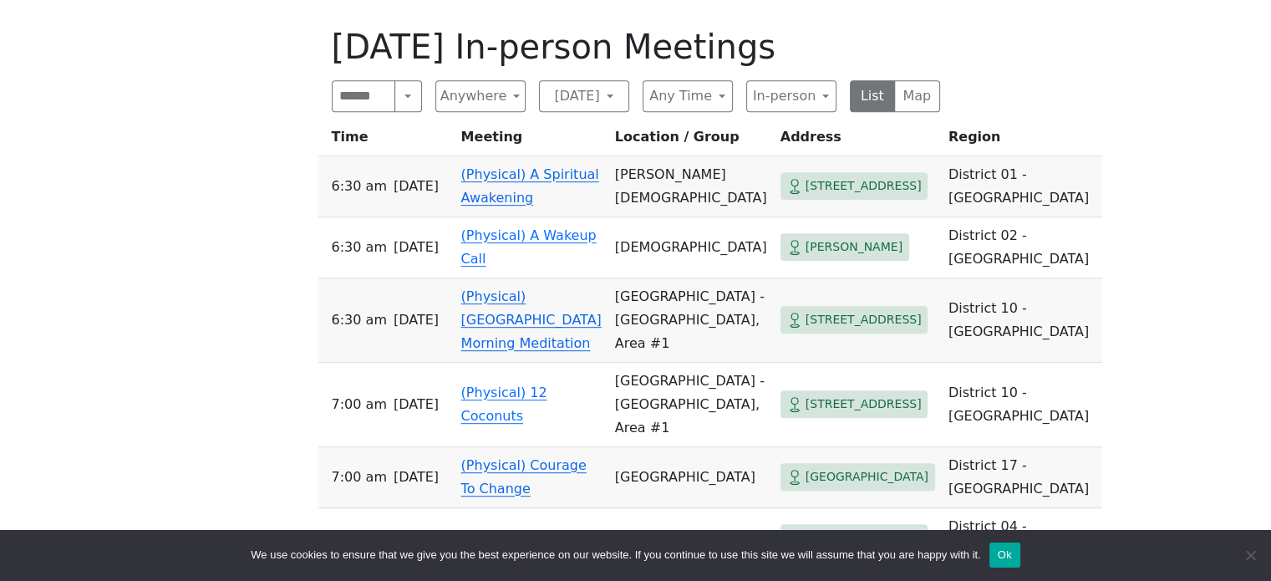
scroll to position [804, 0]
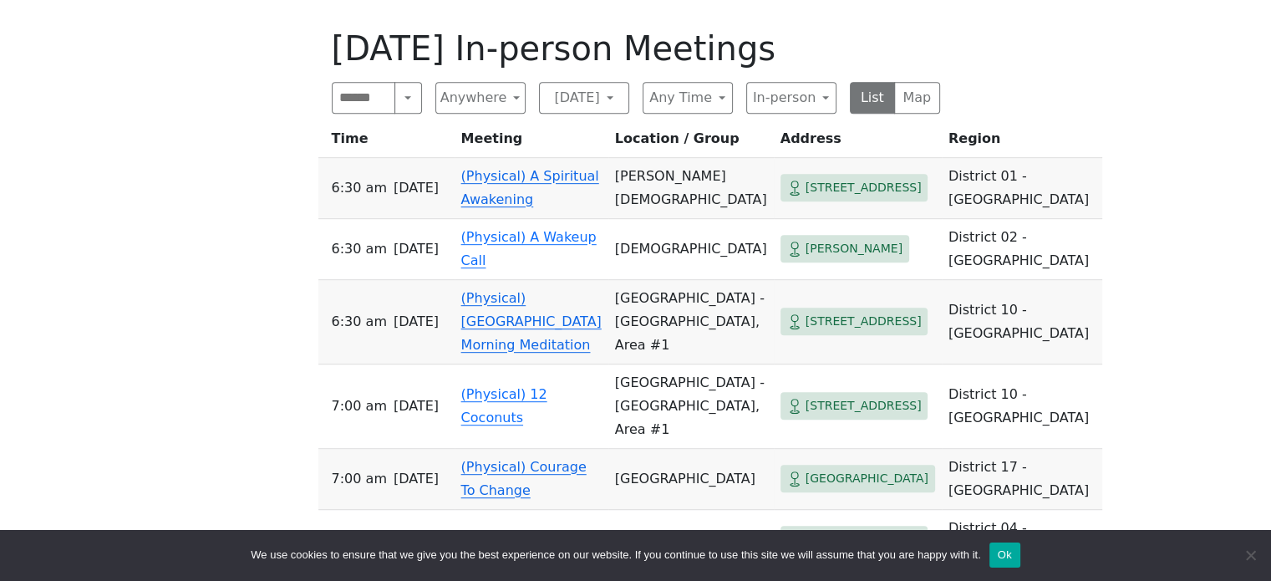
click at [558, 187] on link "(Physical) A Spiritual Awakening" at bounding box center [530, 187] width 138 height 39
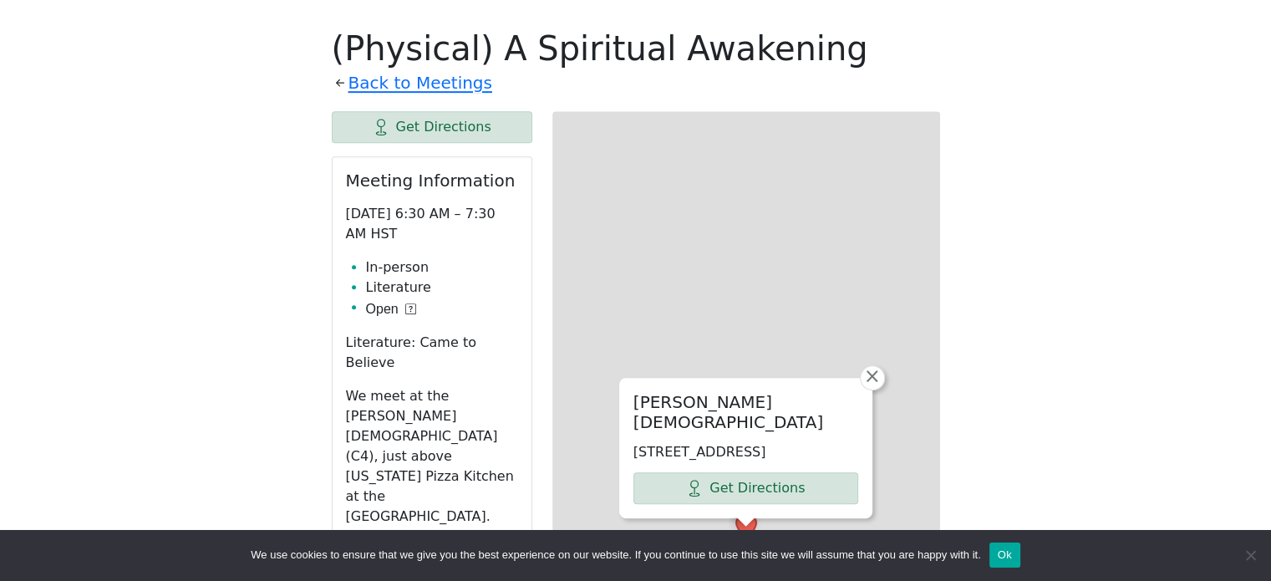
scroll to position [789, 0]
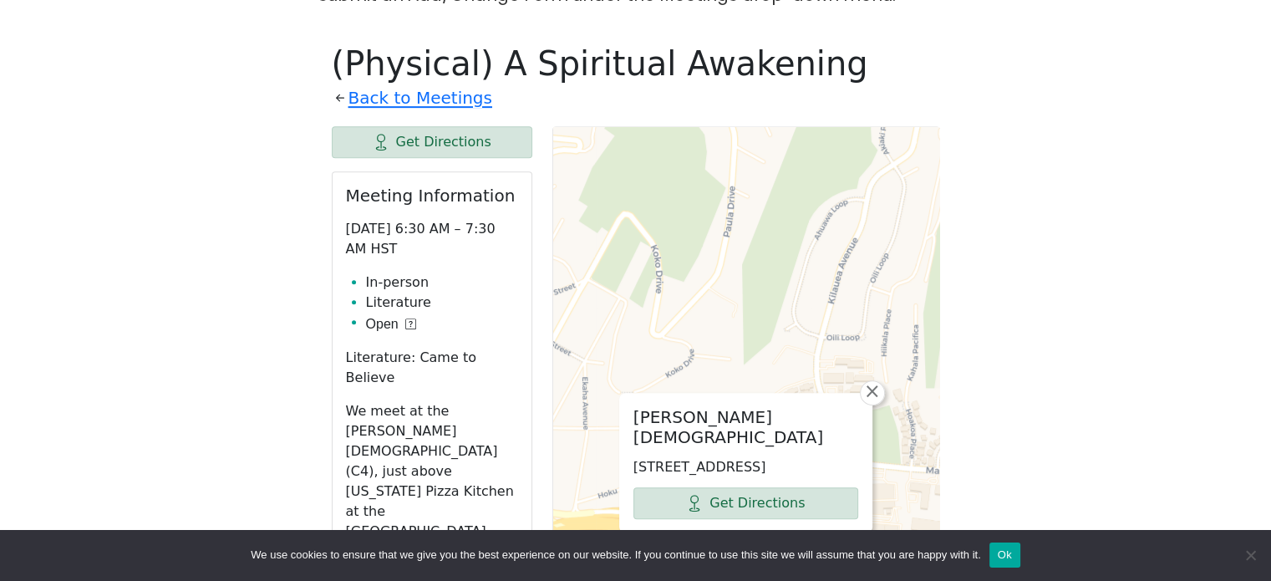
click at [406, 318] on icon at bounding box center [410, 323] width 11 height 11
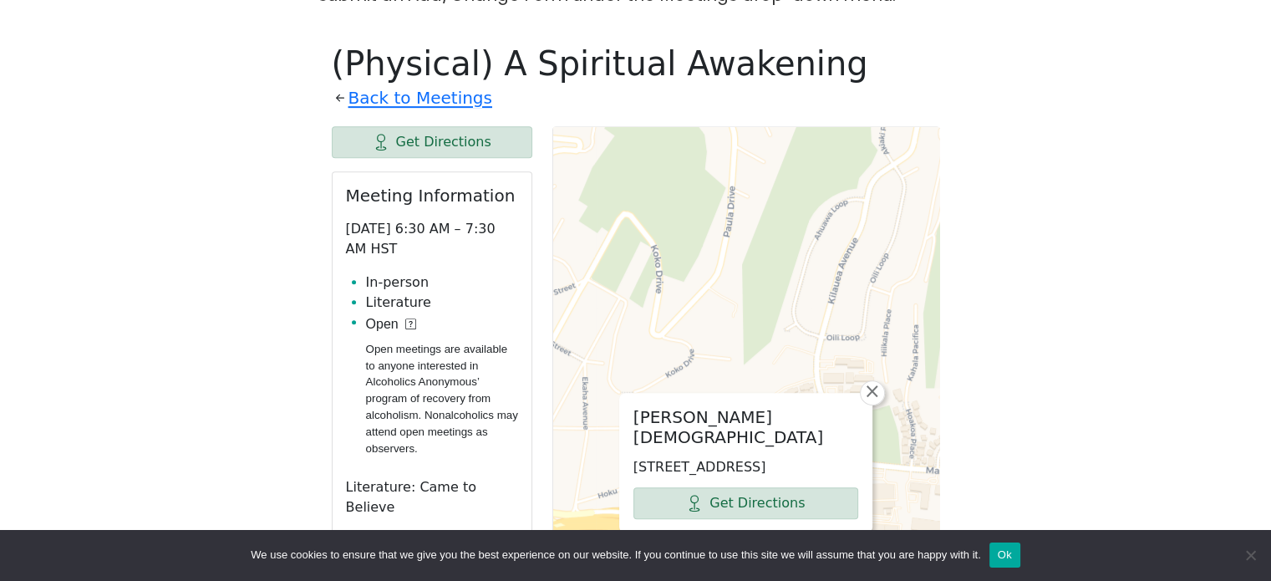
click at [406, 318] on icon at bounding box center [410, 323] width 11 height 11
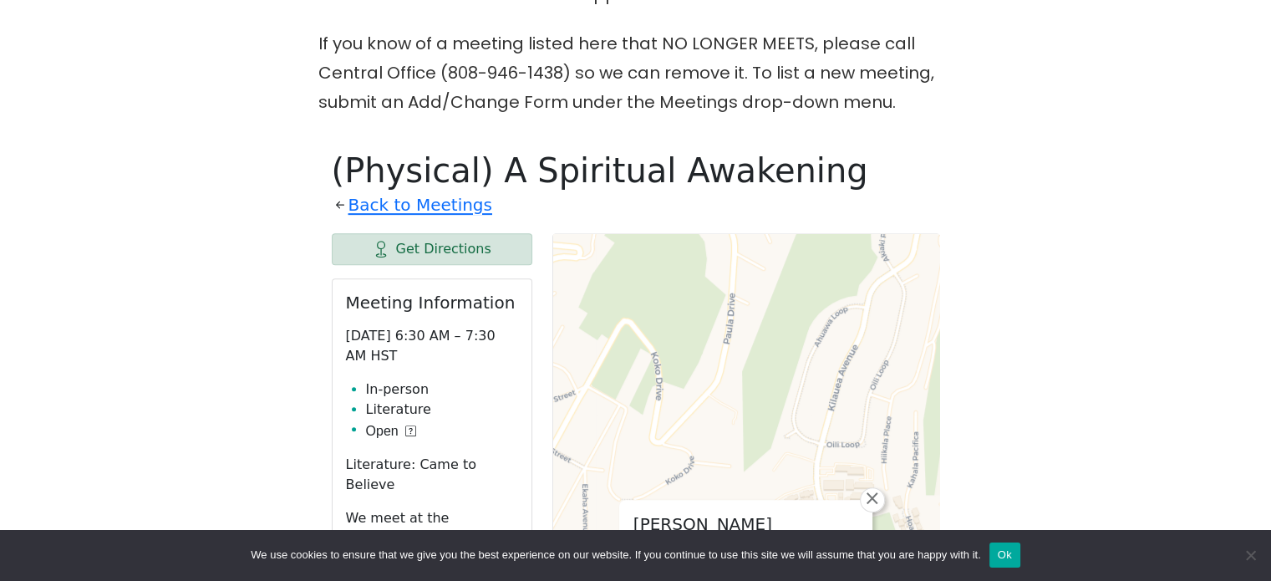
scroll to position [679, 0]
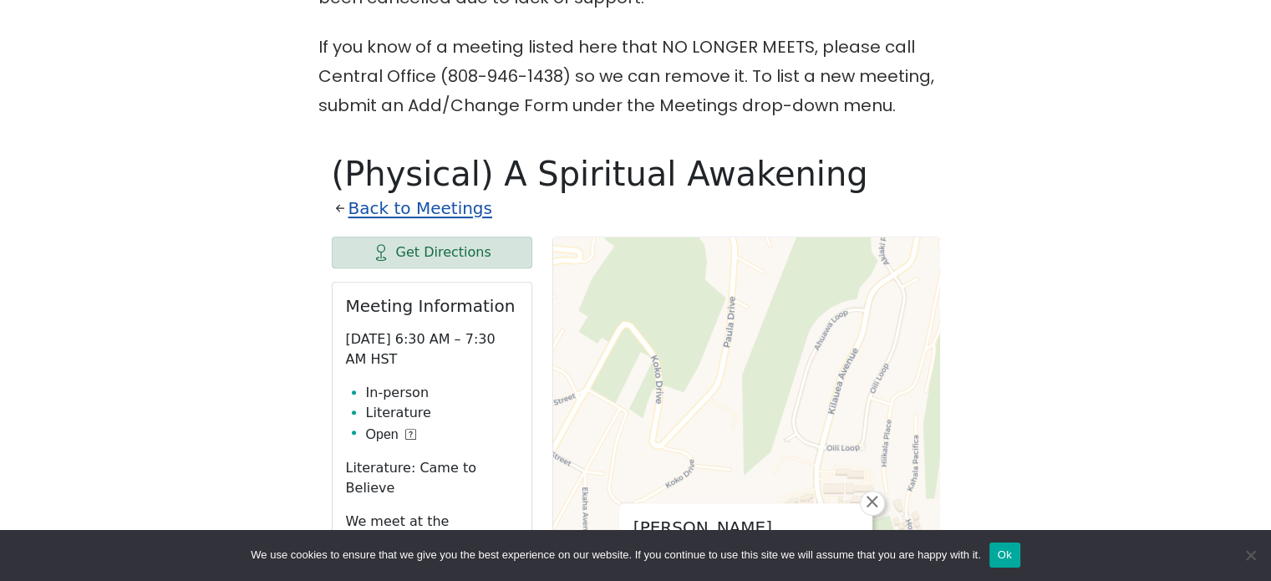
click at [431, 194] on link "Back to Meetings" at bounding box center [420, 208] width 144 height 29
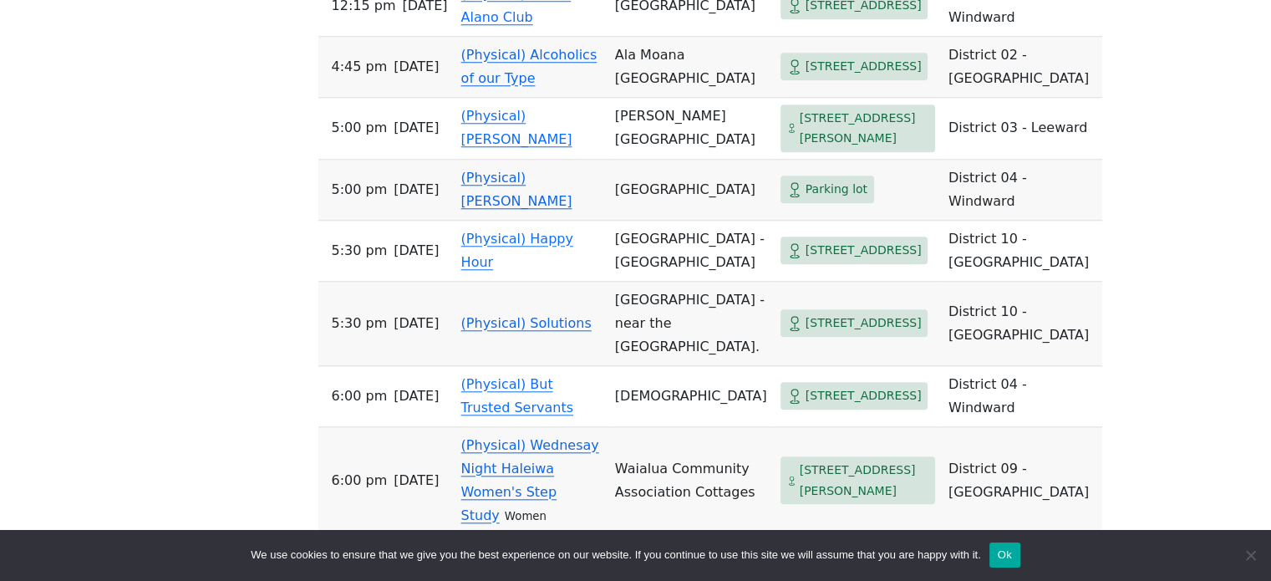
scroll to position [1607, 0]
click at [513, 208] on link "(Physical) Pau Hana" at bounding box center [516, 188] width 111 height 39
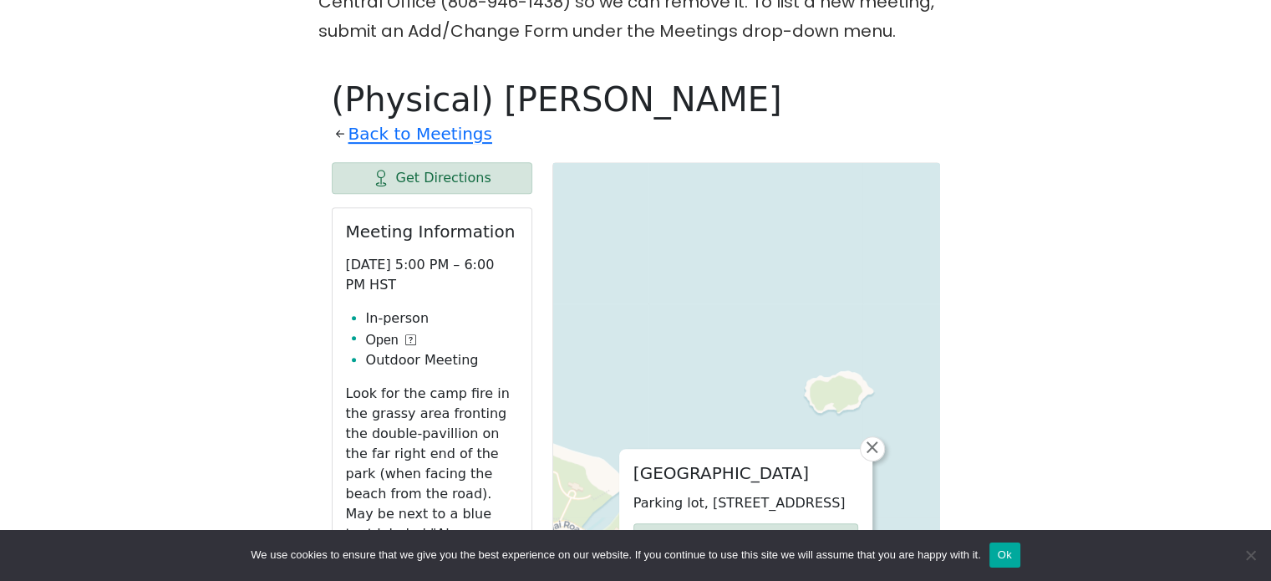
scroll to position [745, 0]
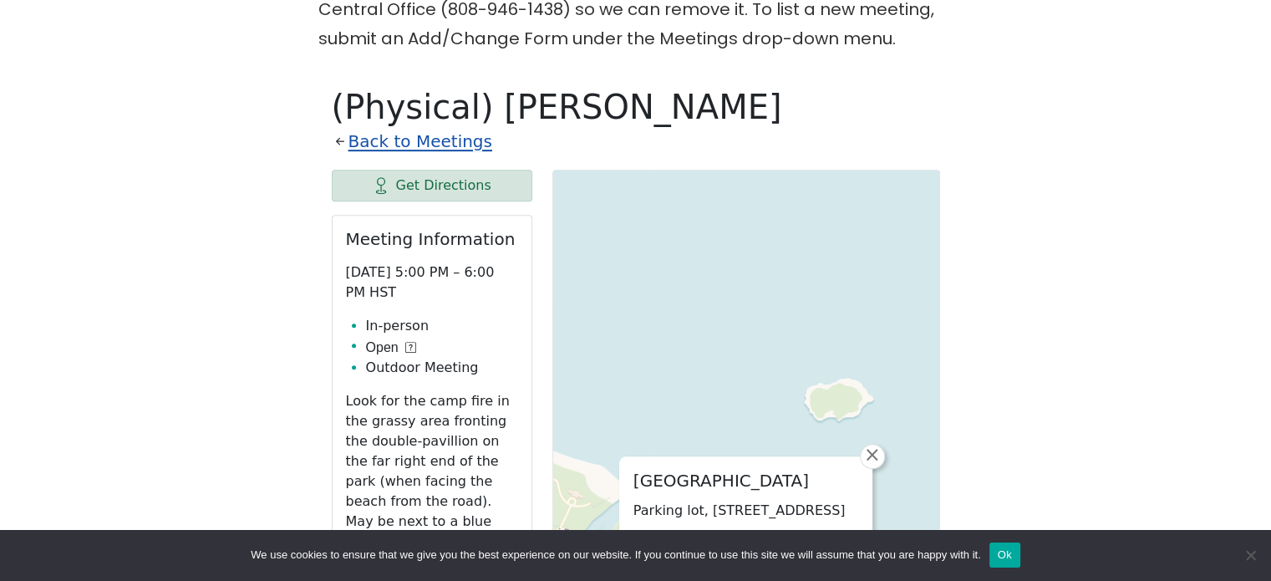
click at [408, 127] on link "Back to Meetings" at bounding box center [420, 141] width 144 height 29
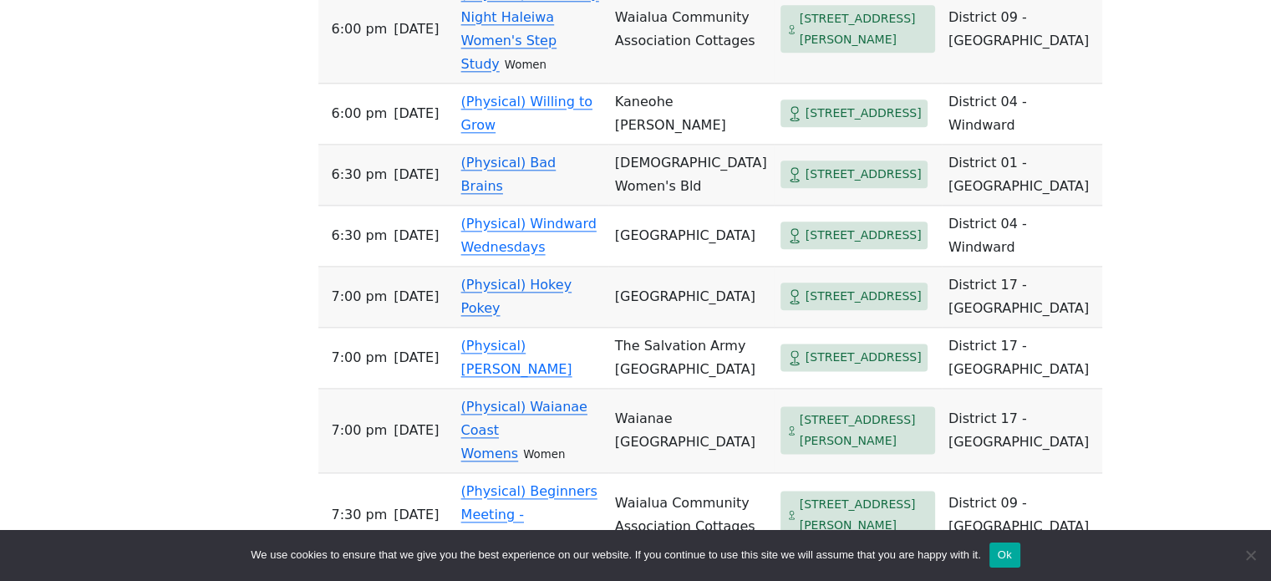
scroll to position [2057, 0]
click at [511, 134] on link "(Physical) Willing to Grow" at bounding box center [526, 113] width 131 height 39
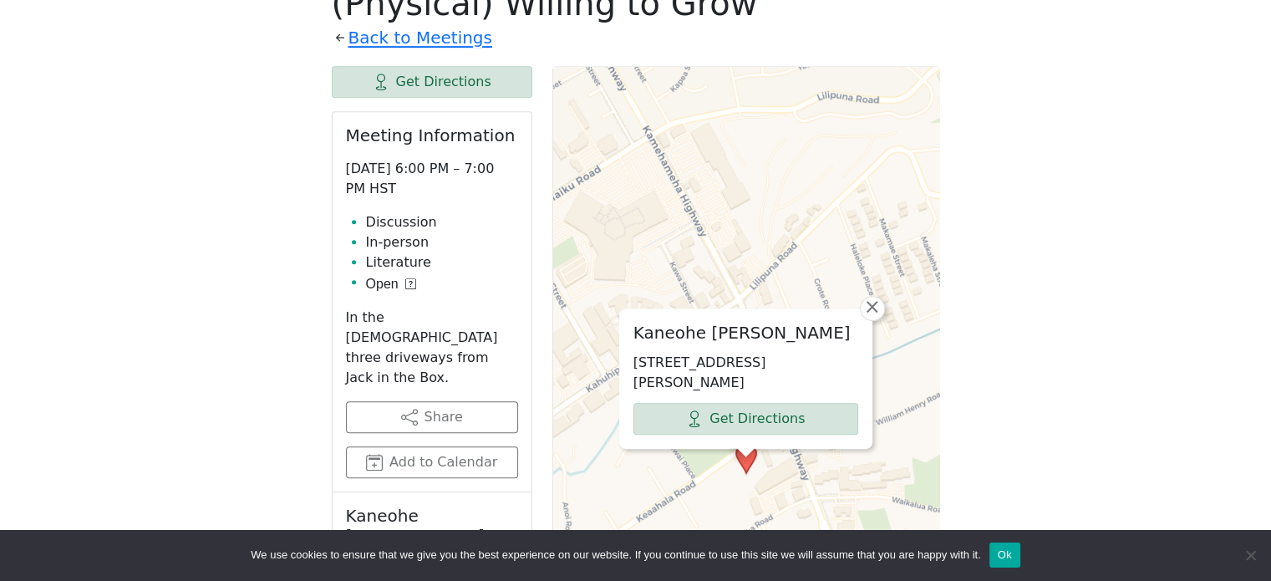
scroll to position [846, 0]
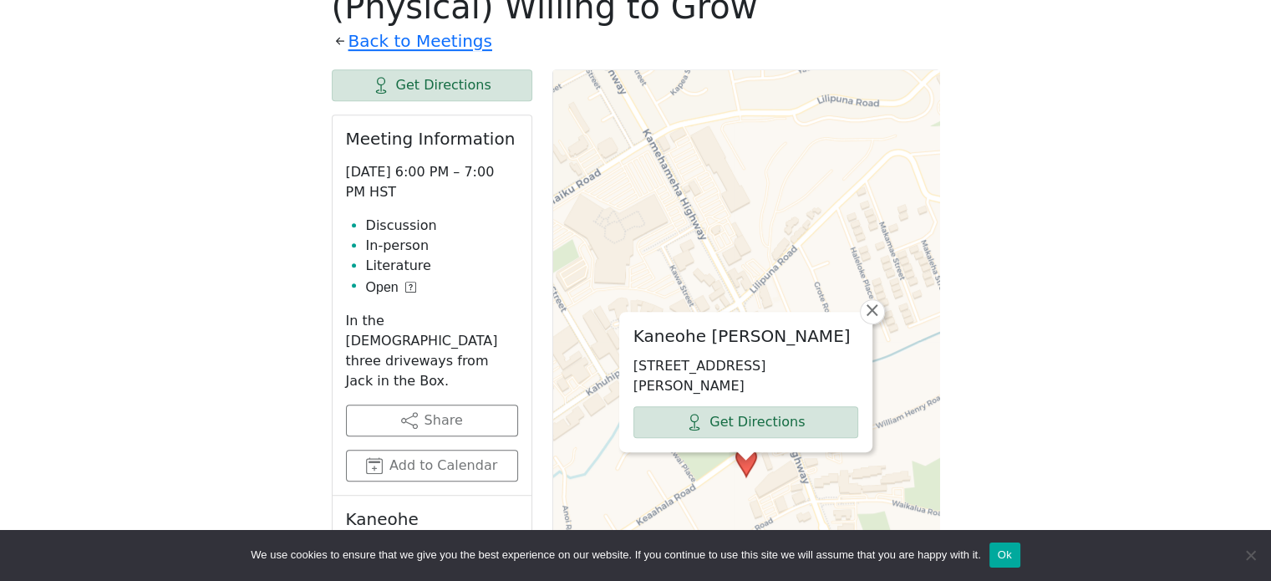
click at [409, 284] on icon at bounding box center [410, 287] width 3 height 6
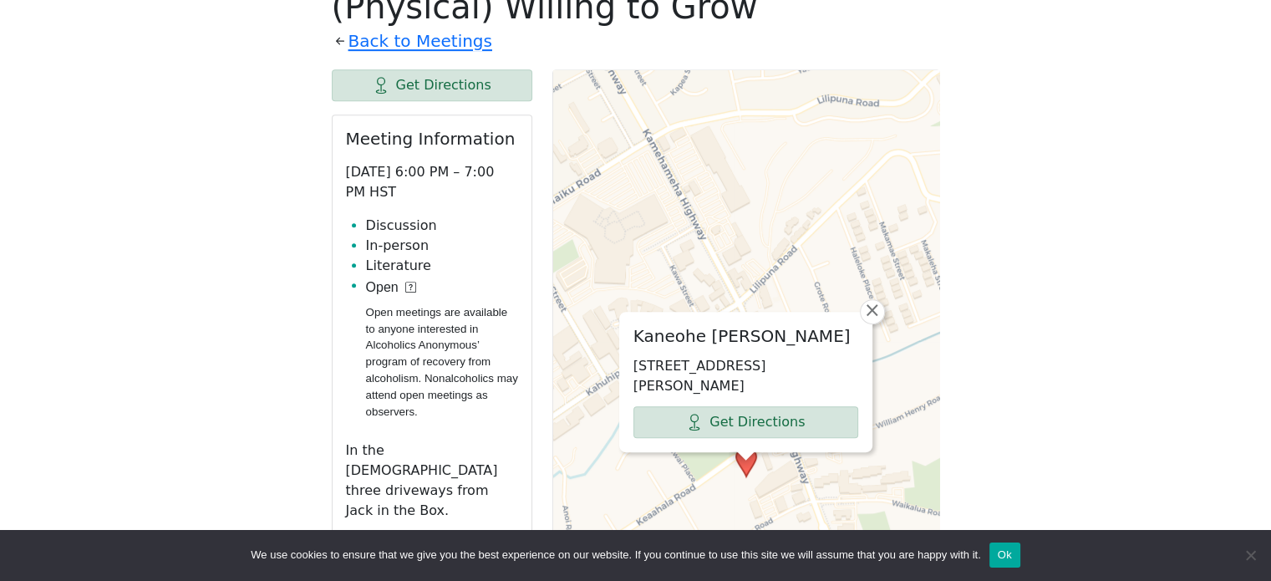
click at [409, 284] on icon at bounding box center [410, 287] width 3 height 6
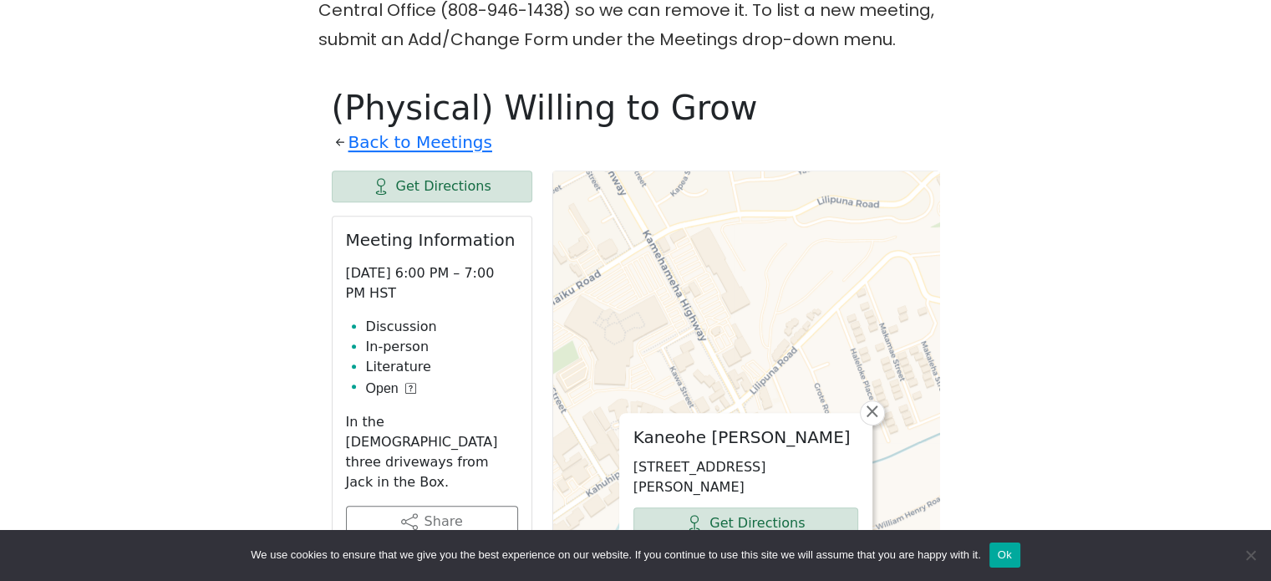
scroll to position [628, 0]
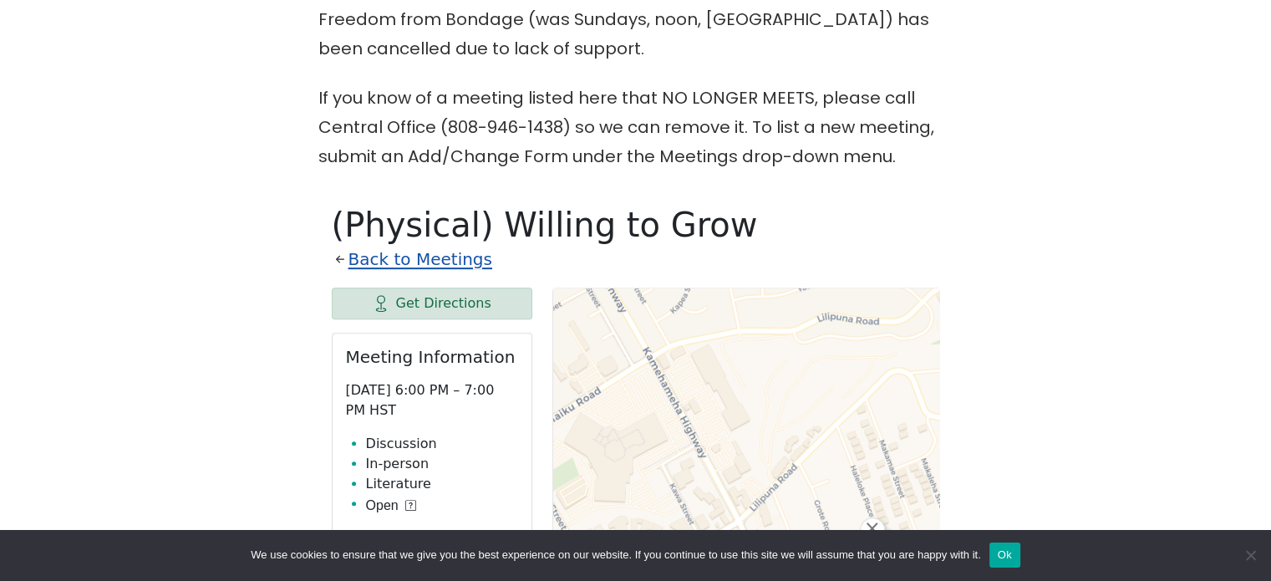
click at [396, 245] on link "Back to Meetings" at bounding box center [420, 259] width 144 height 29
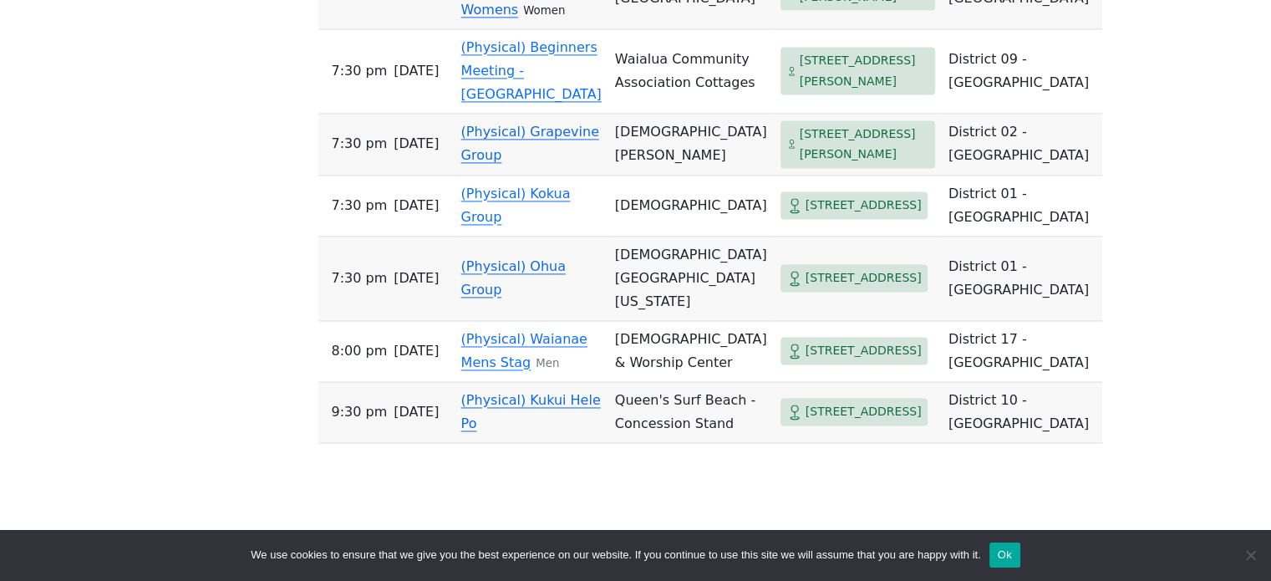
scroll to position [2500, 0]
click at [544, 103] on link "(Physical) Beginners Meeting - Haleiwa" at bounding box center [531, 71] width 140 height 63
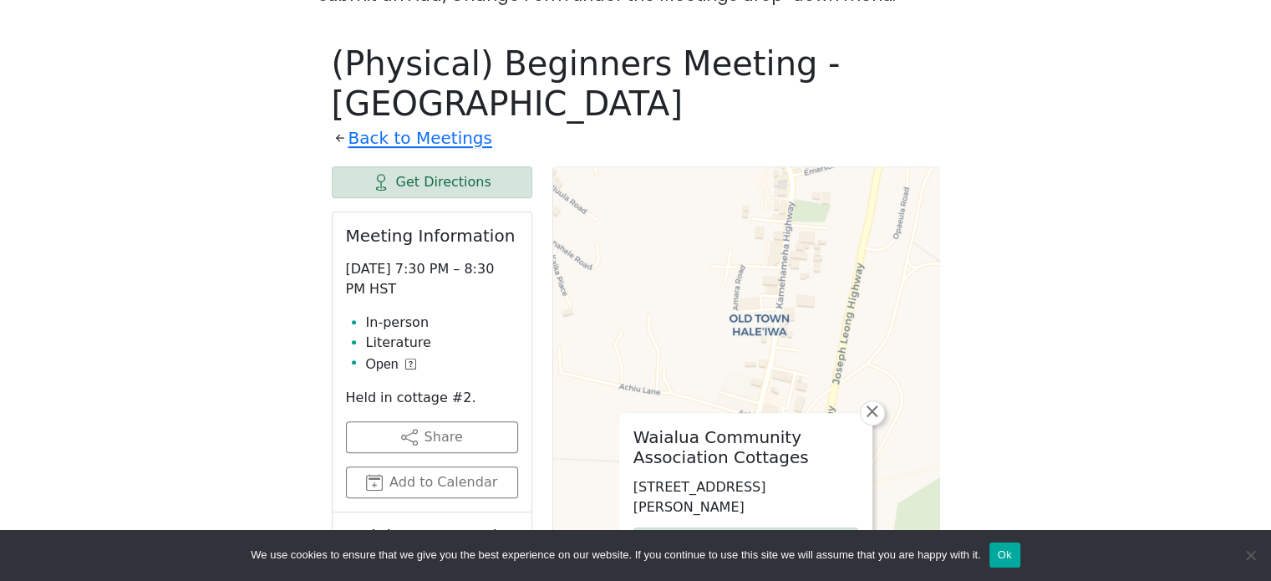
scroll to position [790, 0]
